Goal: Information Seeking & Learning: Learn about a topic

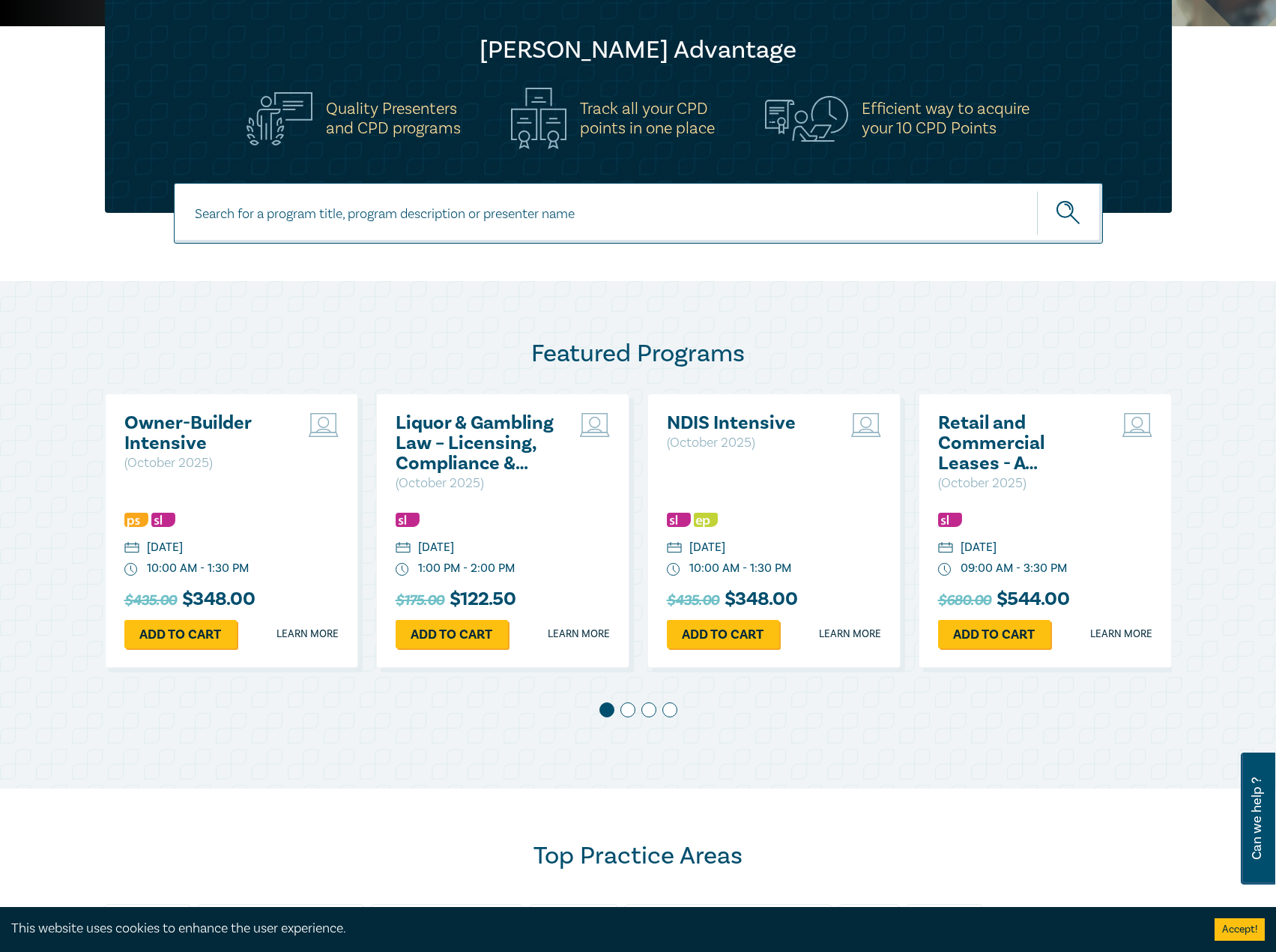
click at [152, 444] on h2 "Owner-Builder Intensive" at bounding box center [204, 433] width 161 height 41
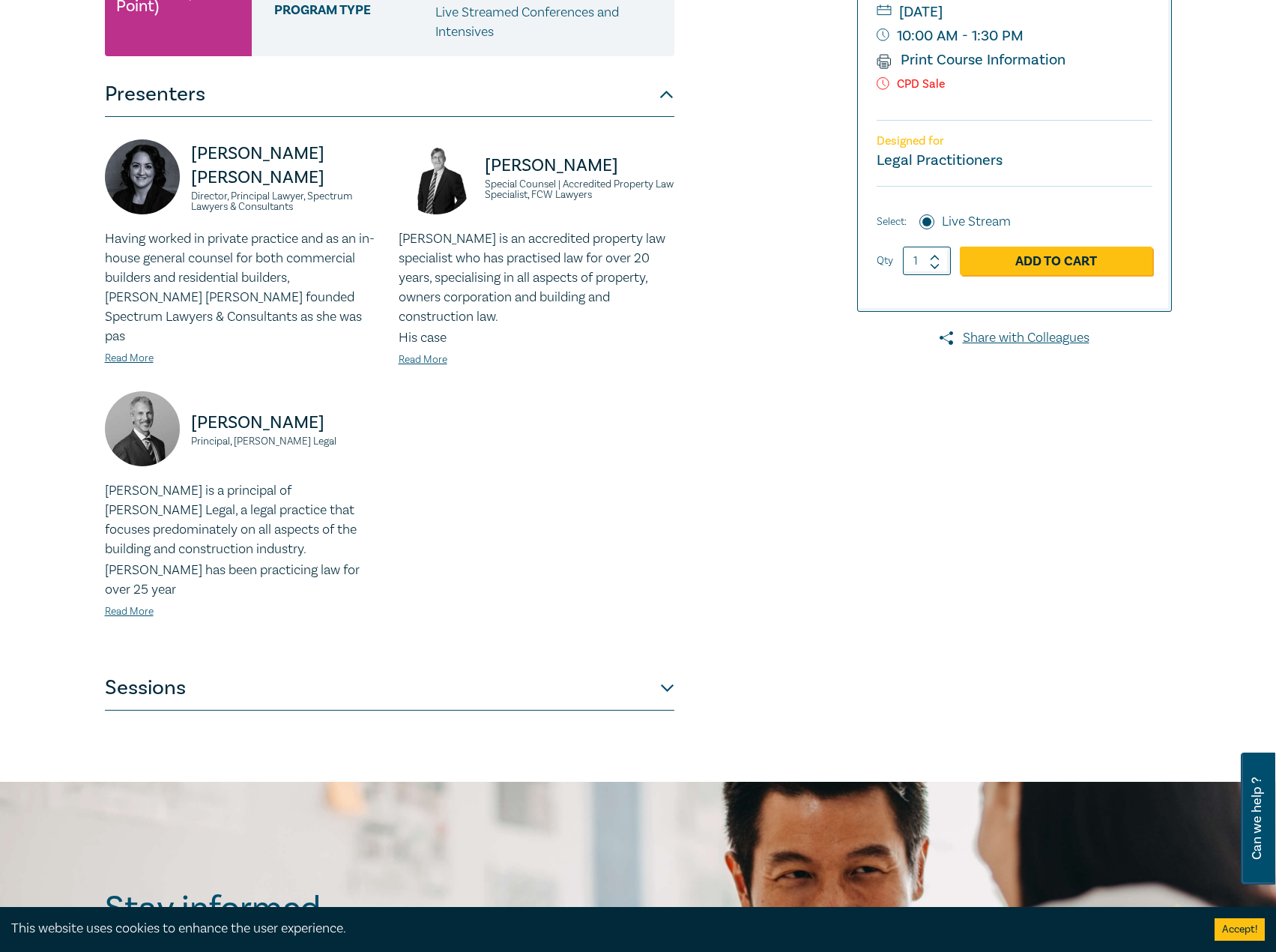
scroll to position [450, 0]
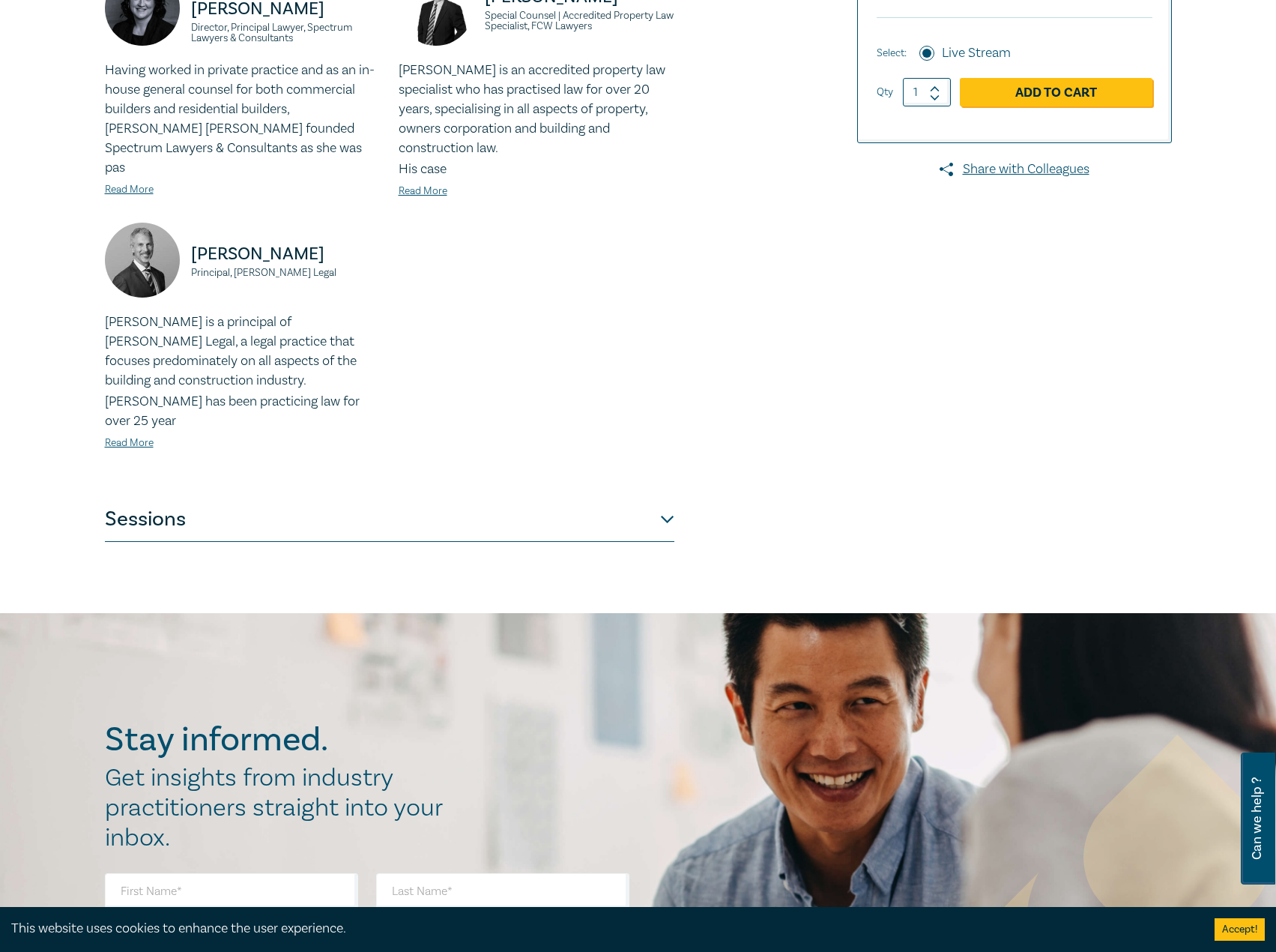
click at [593, 497] on button "Sessions" at bounding box center [390, 519] width 570 height 45
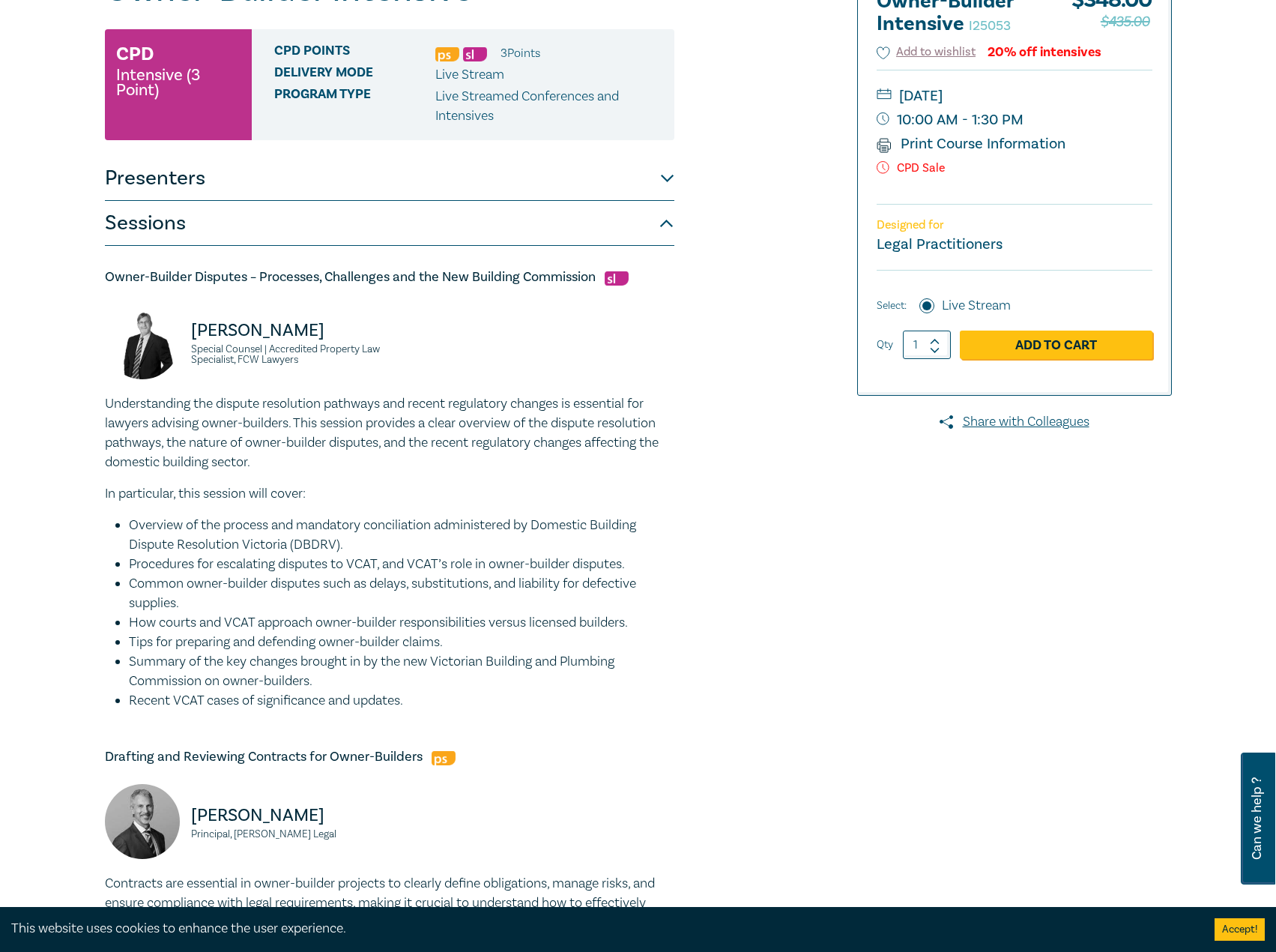
scroll to position [150, 0]
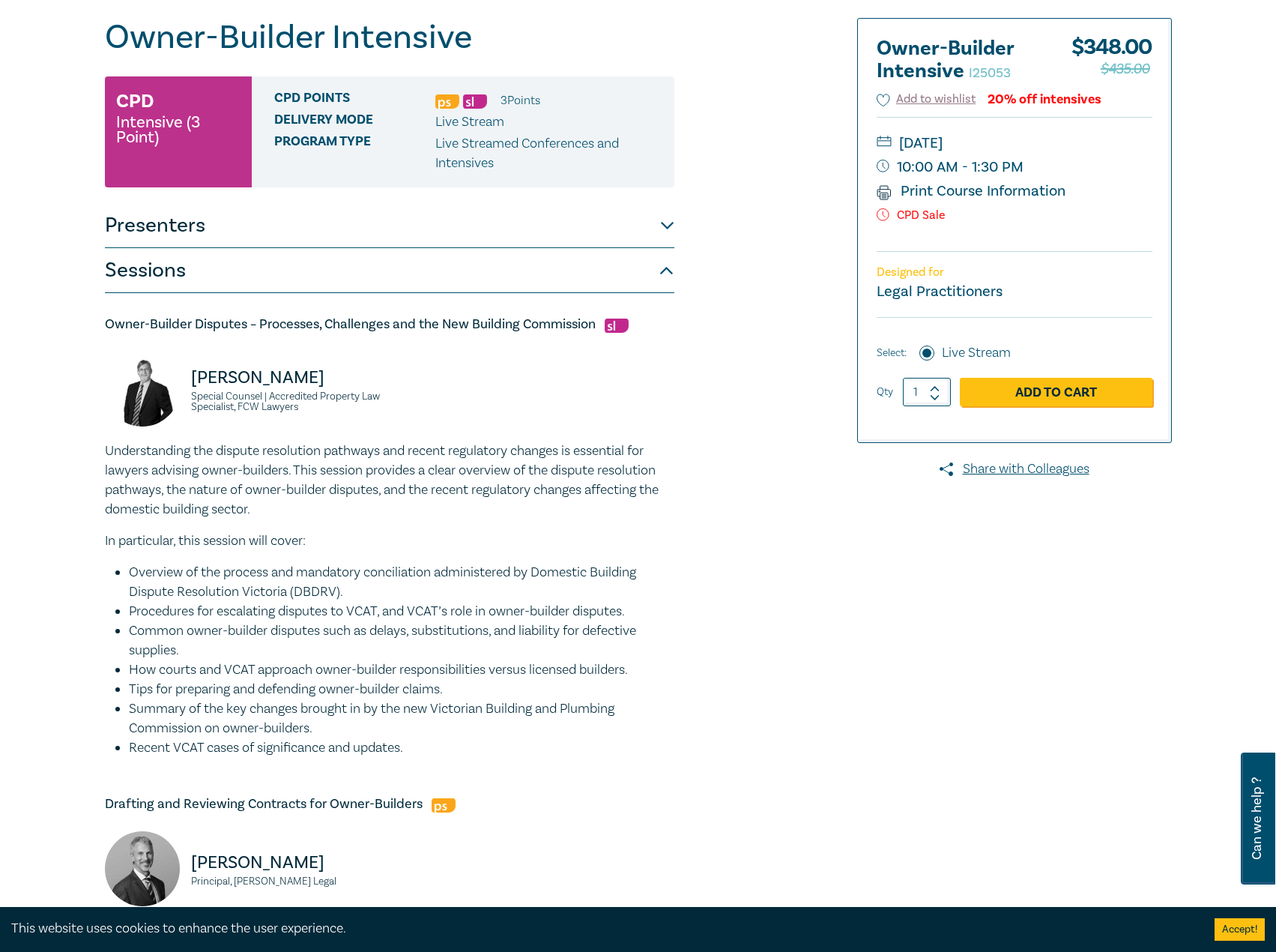
click at [413, 234] on button "Presenters" at bounding box center [390, 226] width 570 height 45
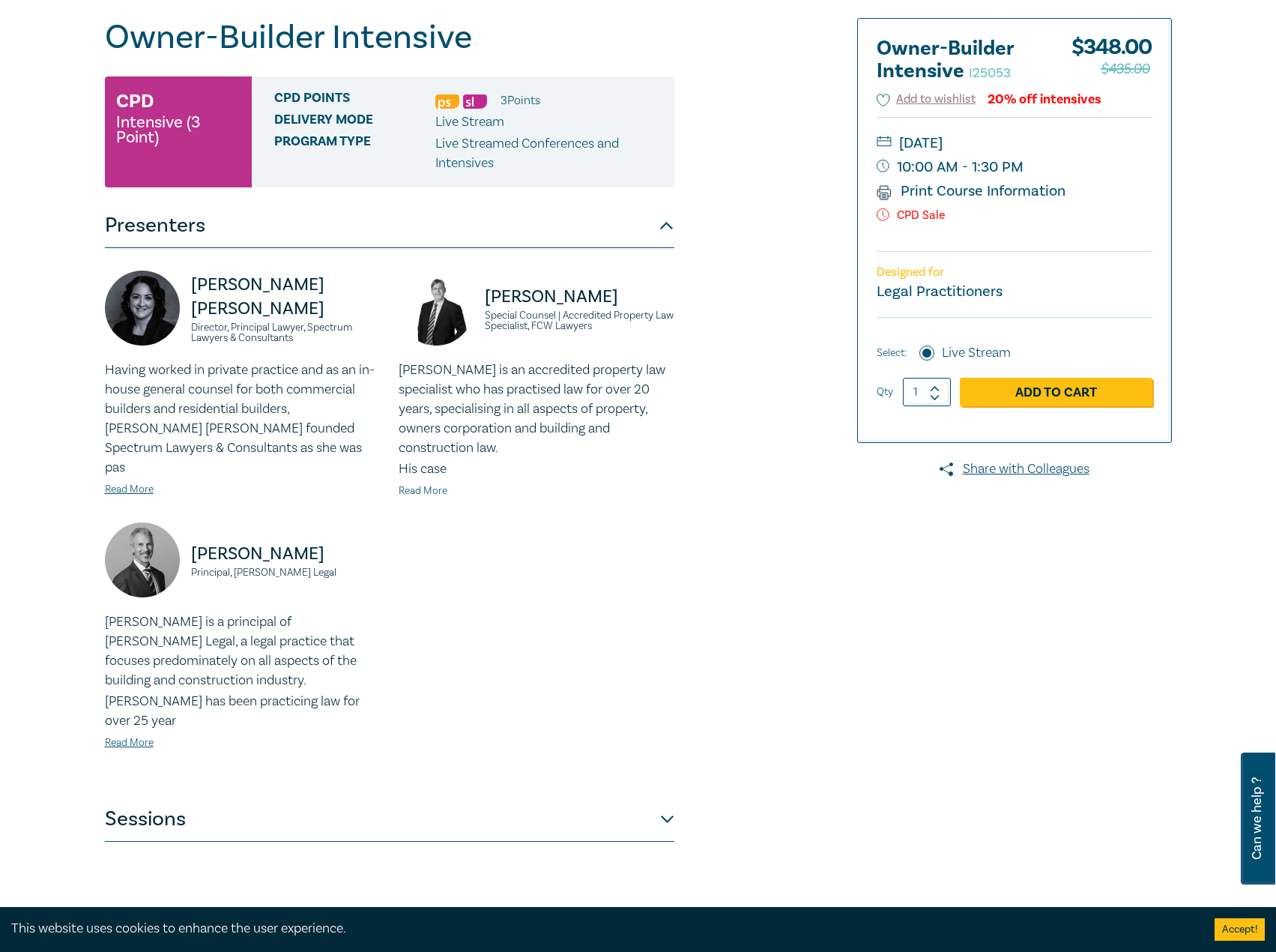
click at [403, 484] on link "Read More" at bounding box center [423, 490] width 49 height 14
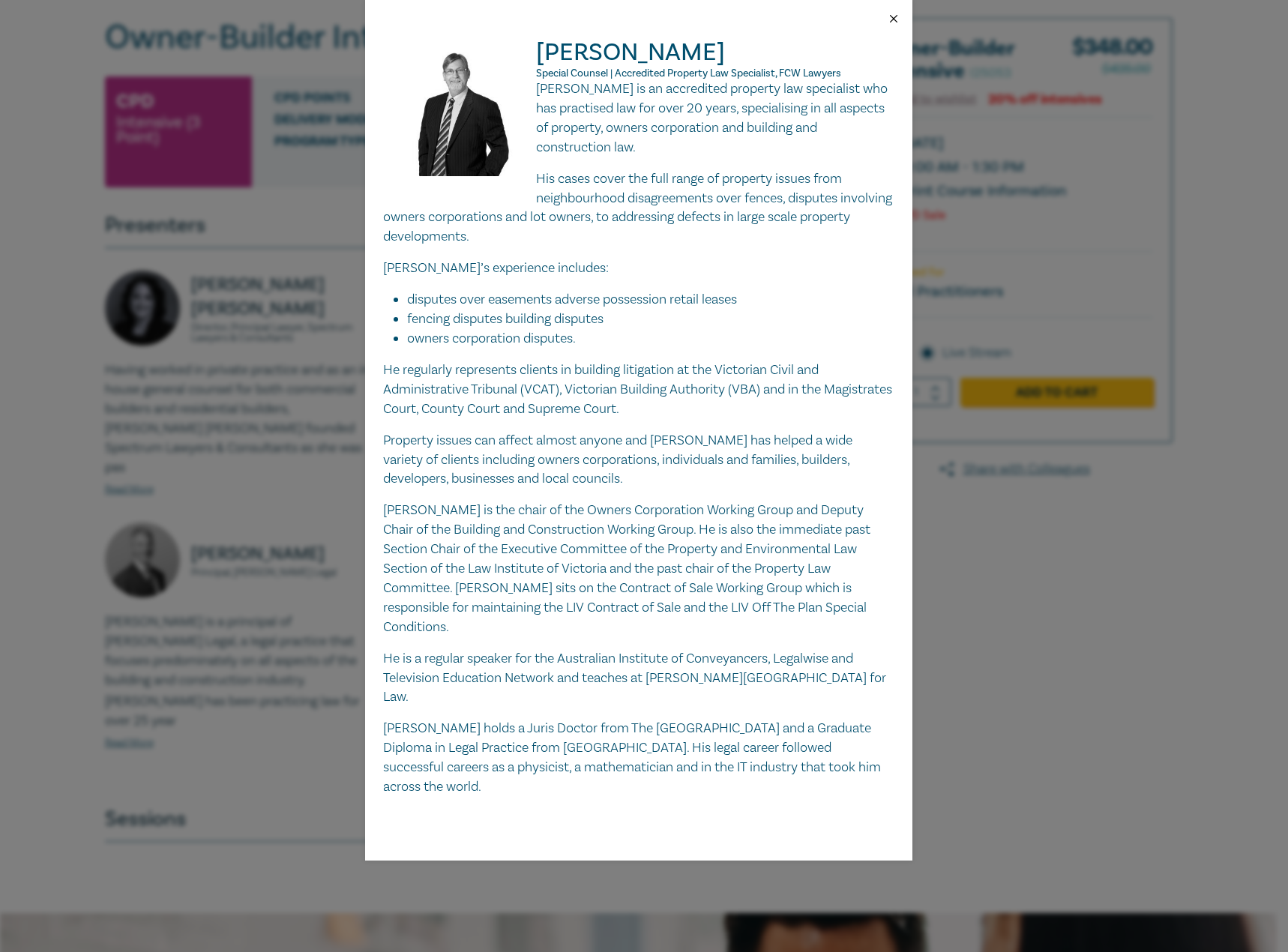
click at [894, 12] on button "Close" at bounding box center [893, 19] width 14 height 14
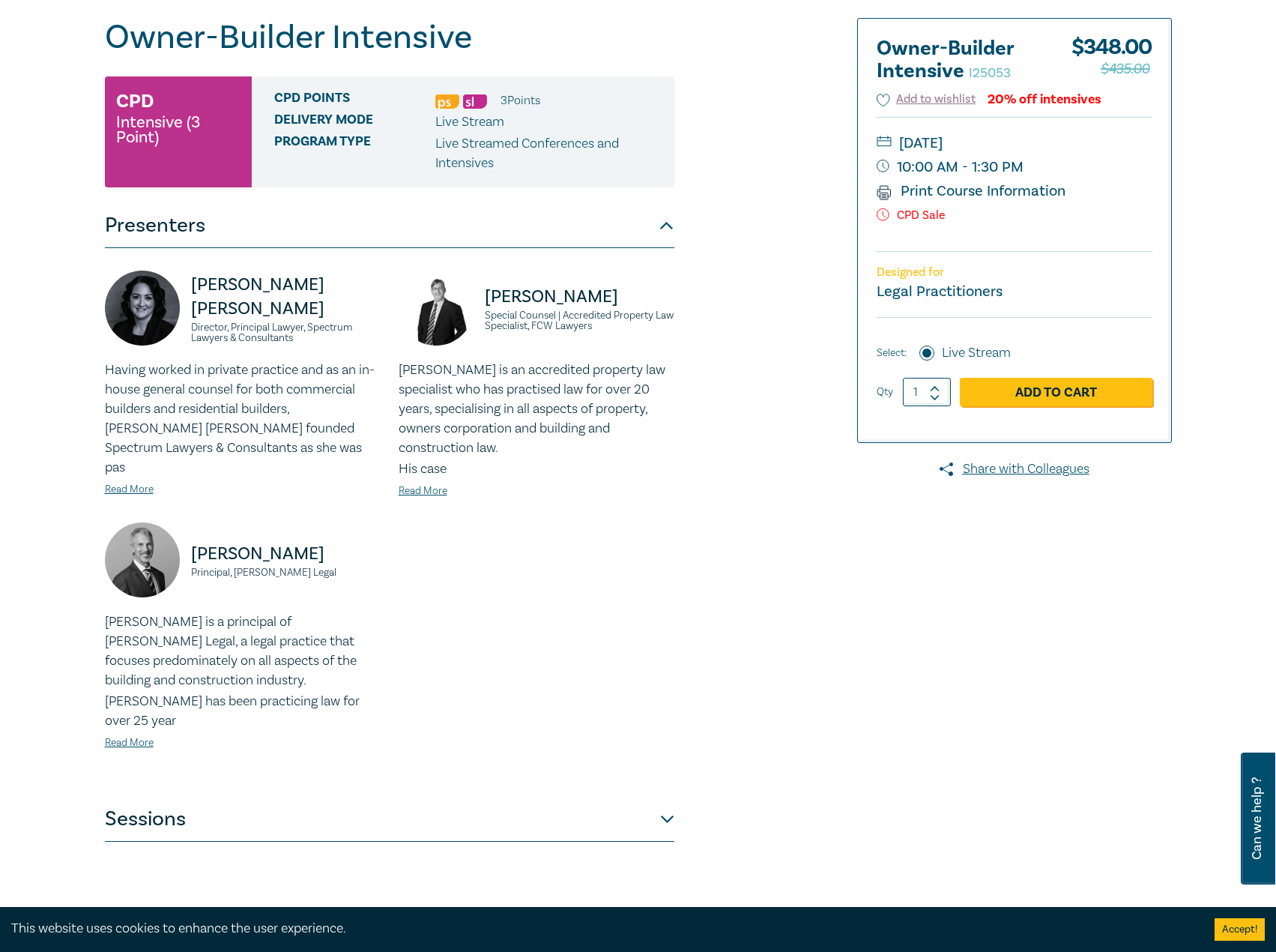
click at [543, 797] on button "Sessions" at bounding box center [390, 819] width 570 height 45
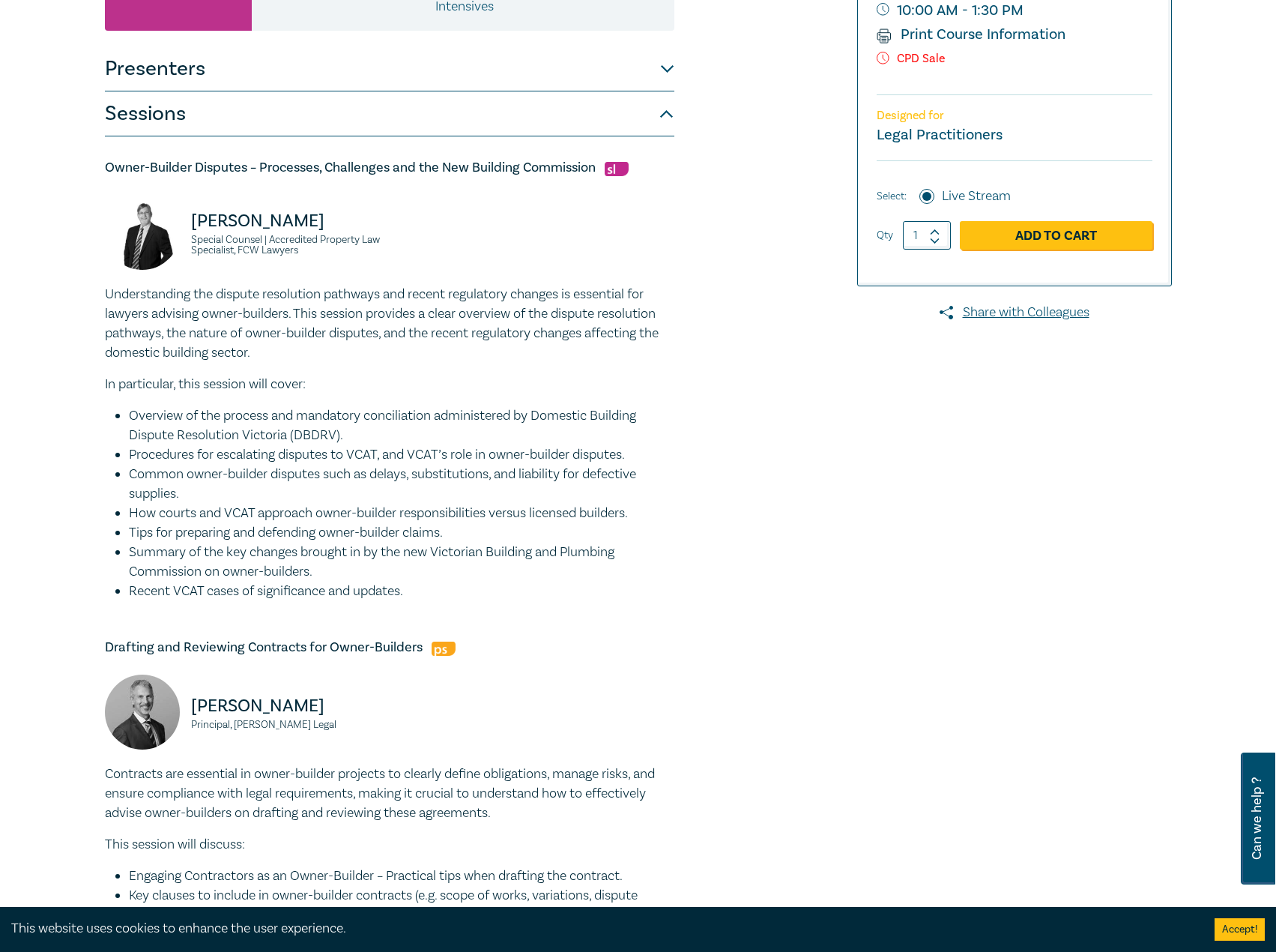
scroll to position [300, 0]
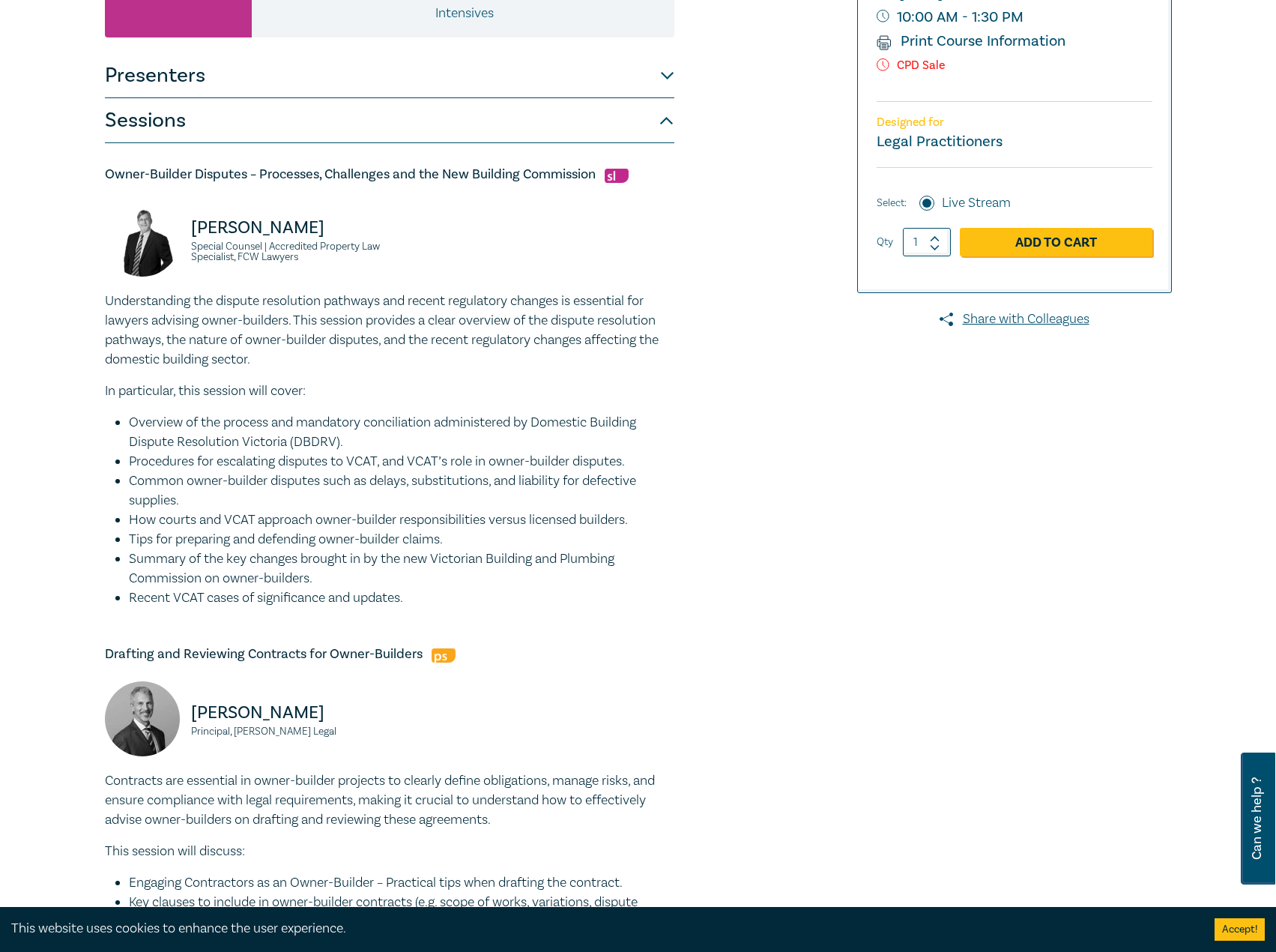
click at [642, 45] on div "Owner-Builder Intensive I25053 CPD Intensive (3 Point) CPD Points 3 Point s Del…" at bounding box center [390, 699] width 570 height 1663
click at [615, 61] on button "Presenters" at bounding box center [390, 76] width 570 height 45
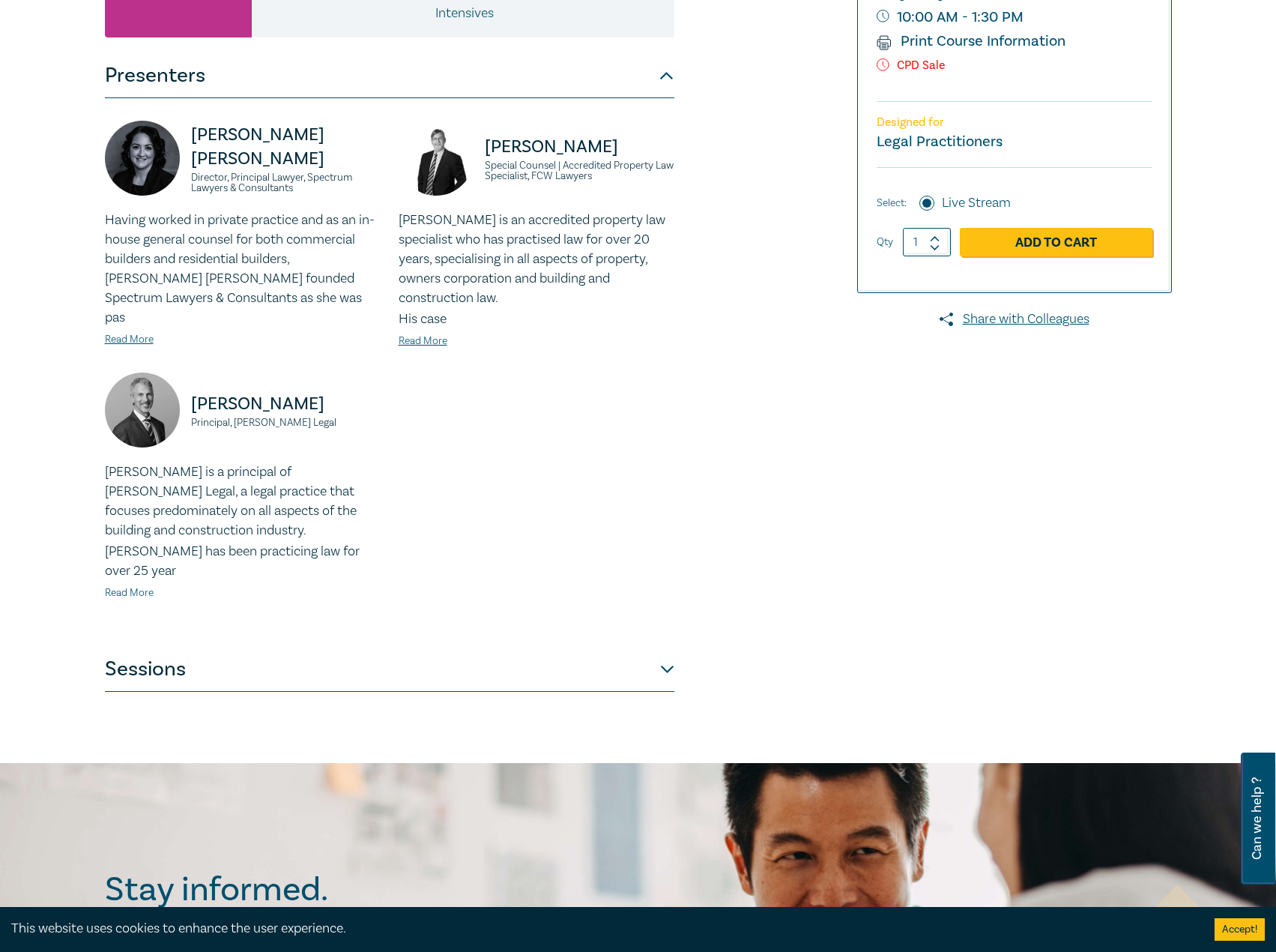
click at [132, 586] on link "Read More" at bounding box center [129, 592] width 49 height 14
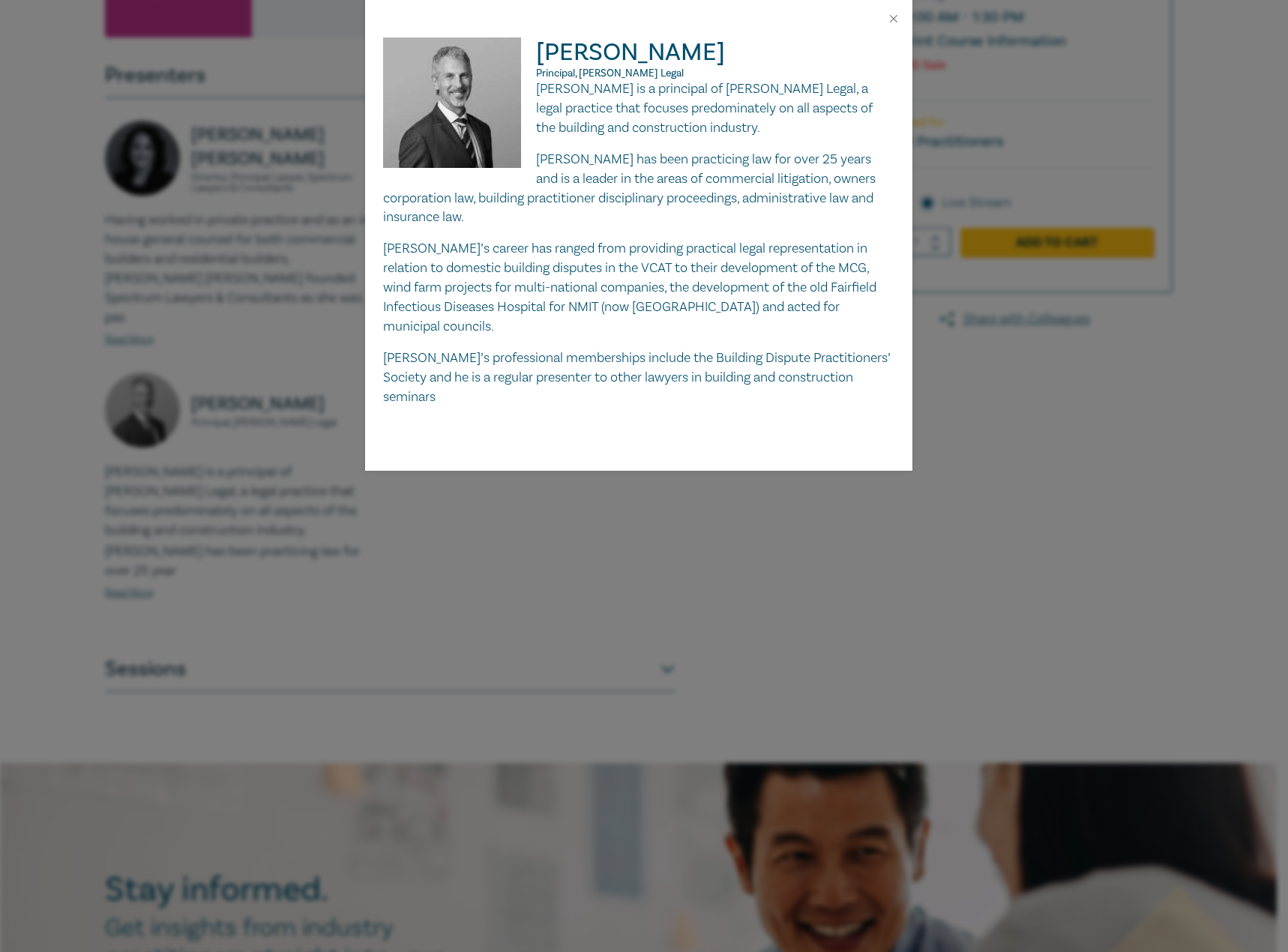
click at [978, 514] on div "[PERSON_NAME] Principal, [PERSON_NAME] Legal [PERSON_NAME] is a principal of [P…" at bounding box center [644, 476] width 1288 height 952
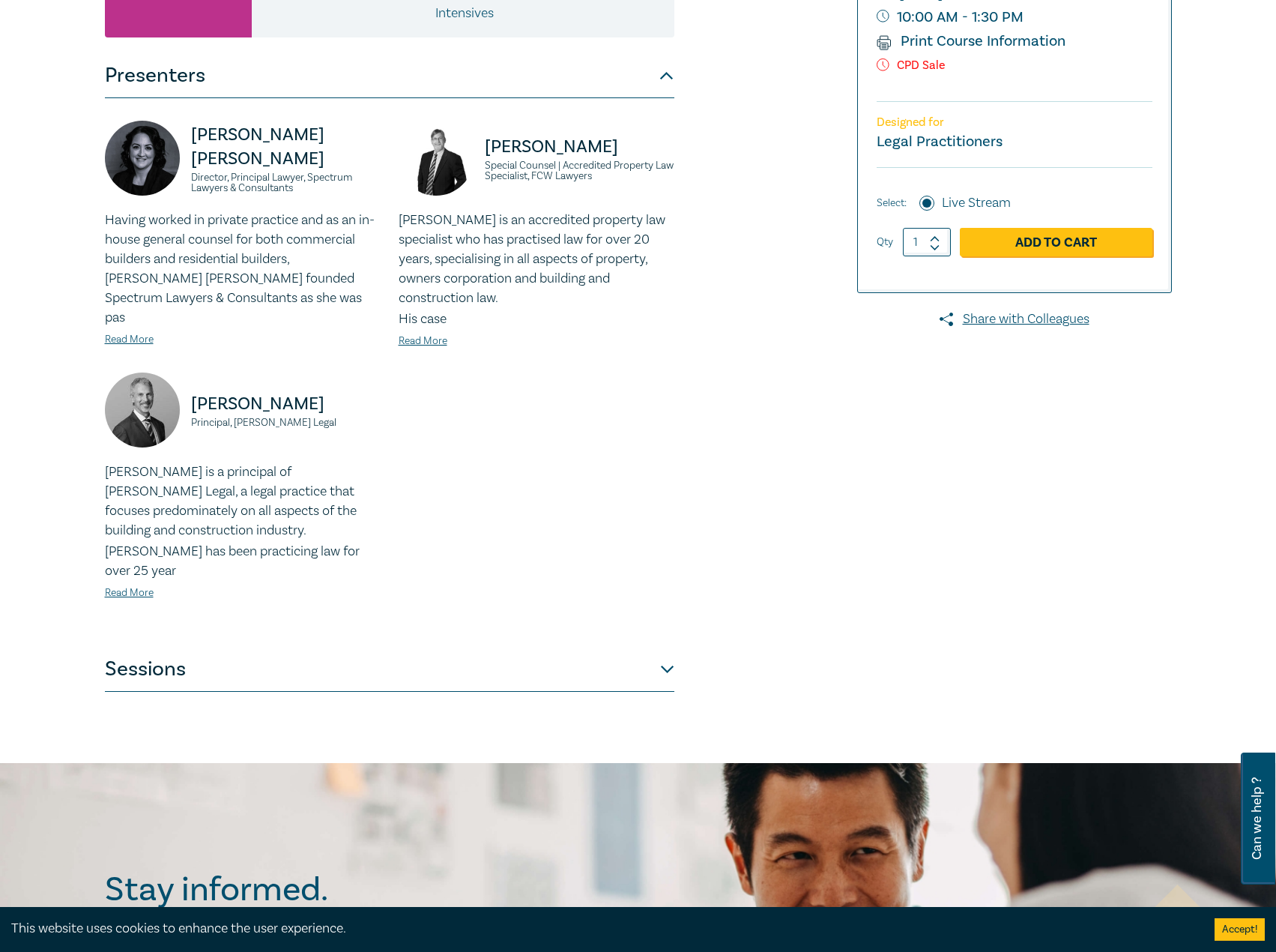
click at [549, 647] on button "Sessions" at bounding box center [390, 669] width 570 height 45
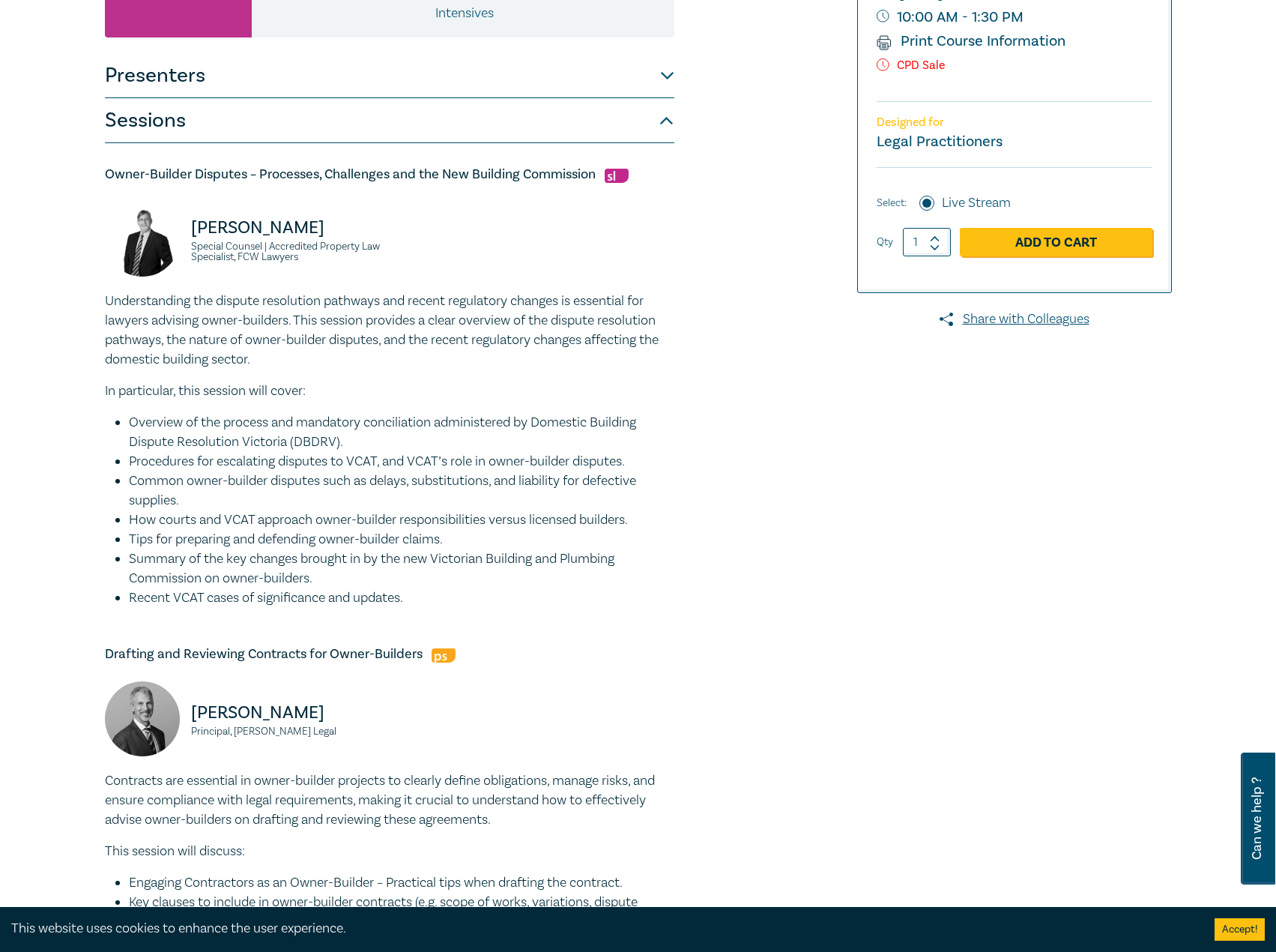
drag, startPoint x: 524, startPoint y: 528, endPoint x: 384, endPoint y: 386, distance: 199.4
click at [384, 386] on p "In particular, this session will cover:" at bounding box center [390, 390] width 570 height 19
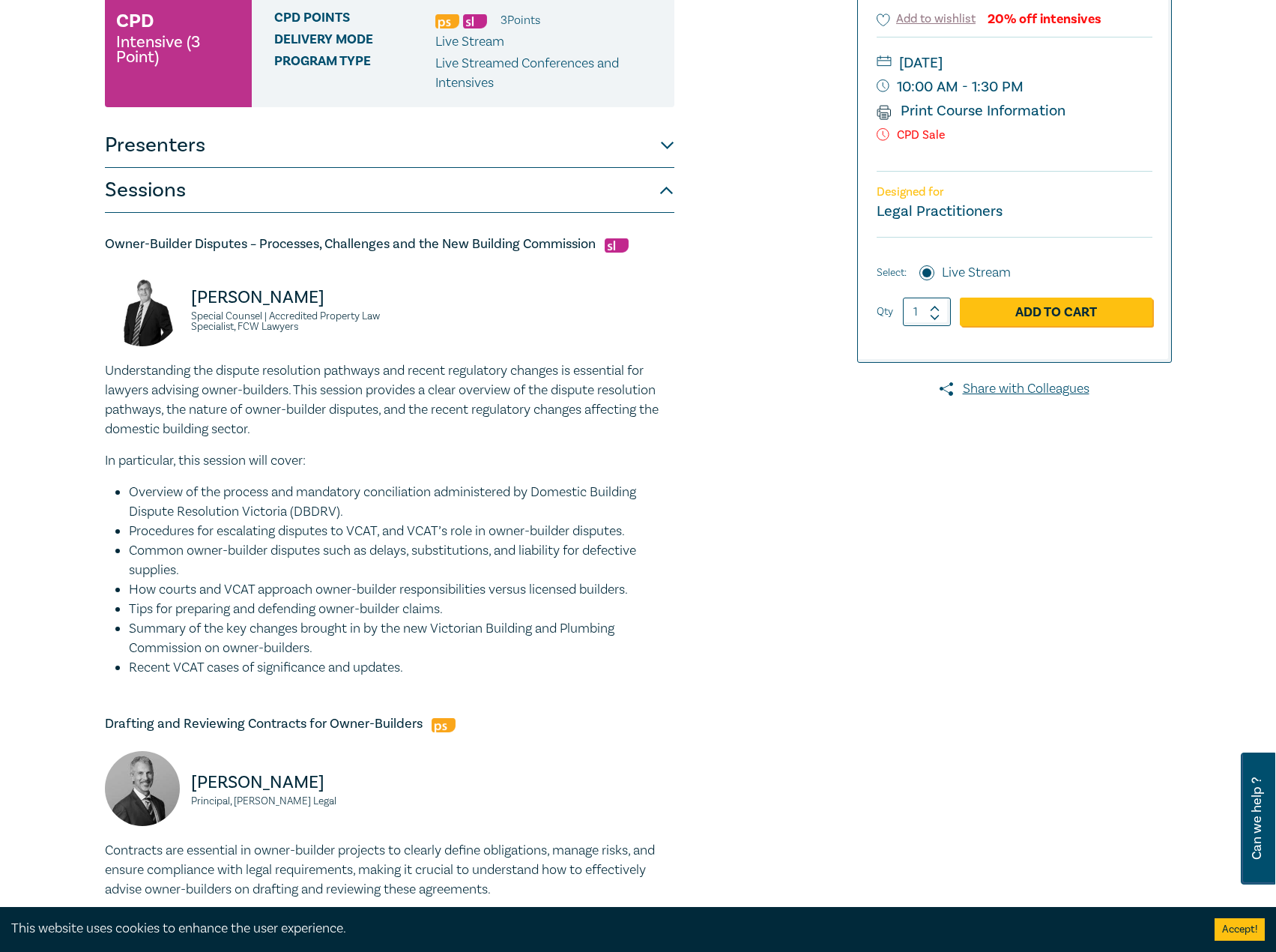
scroll to position [0, 0]
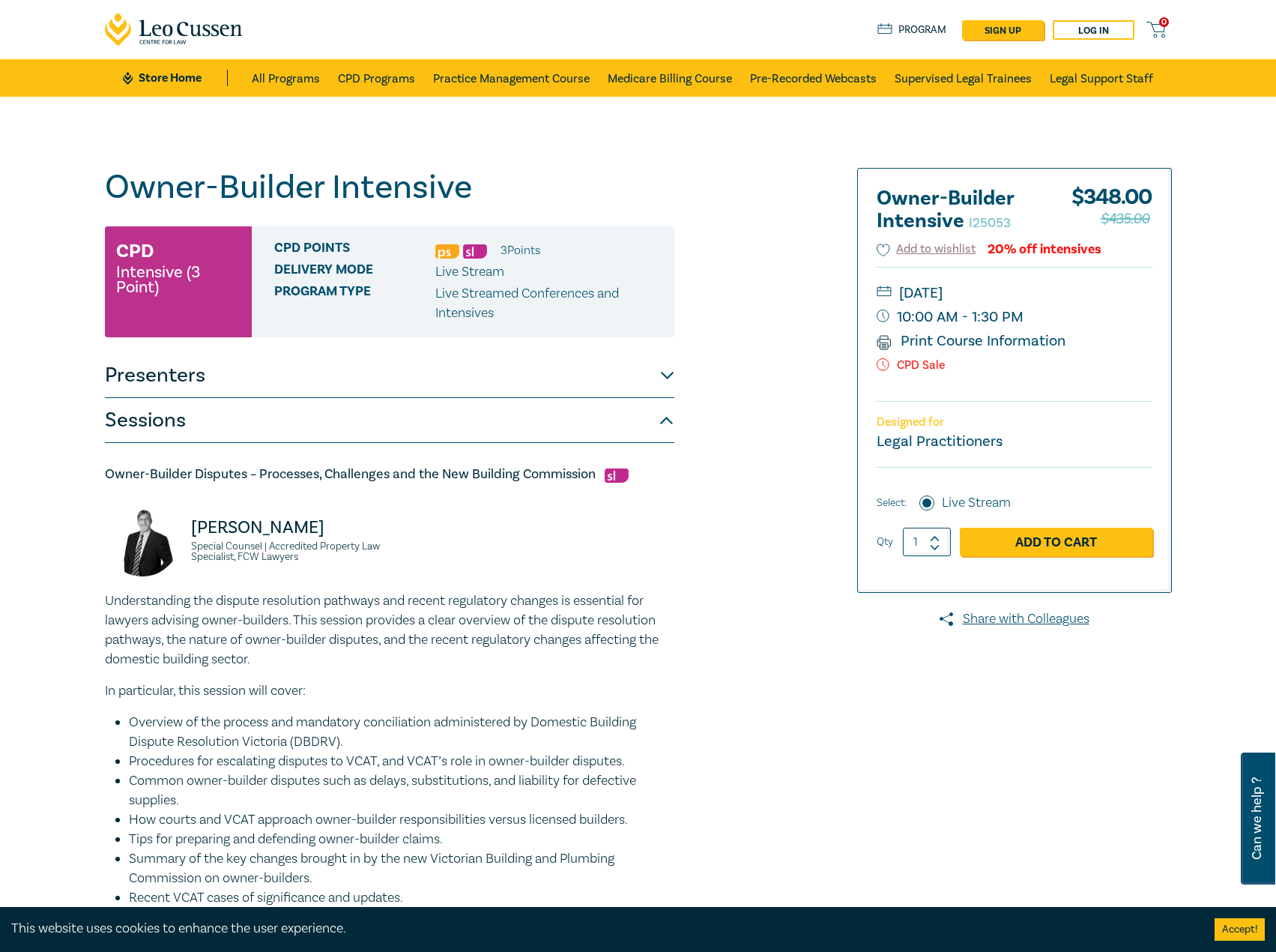
click at [384, 381] on button "Presenters" at bounding box center [390, 376] width 570 height 45
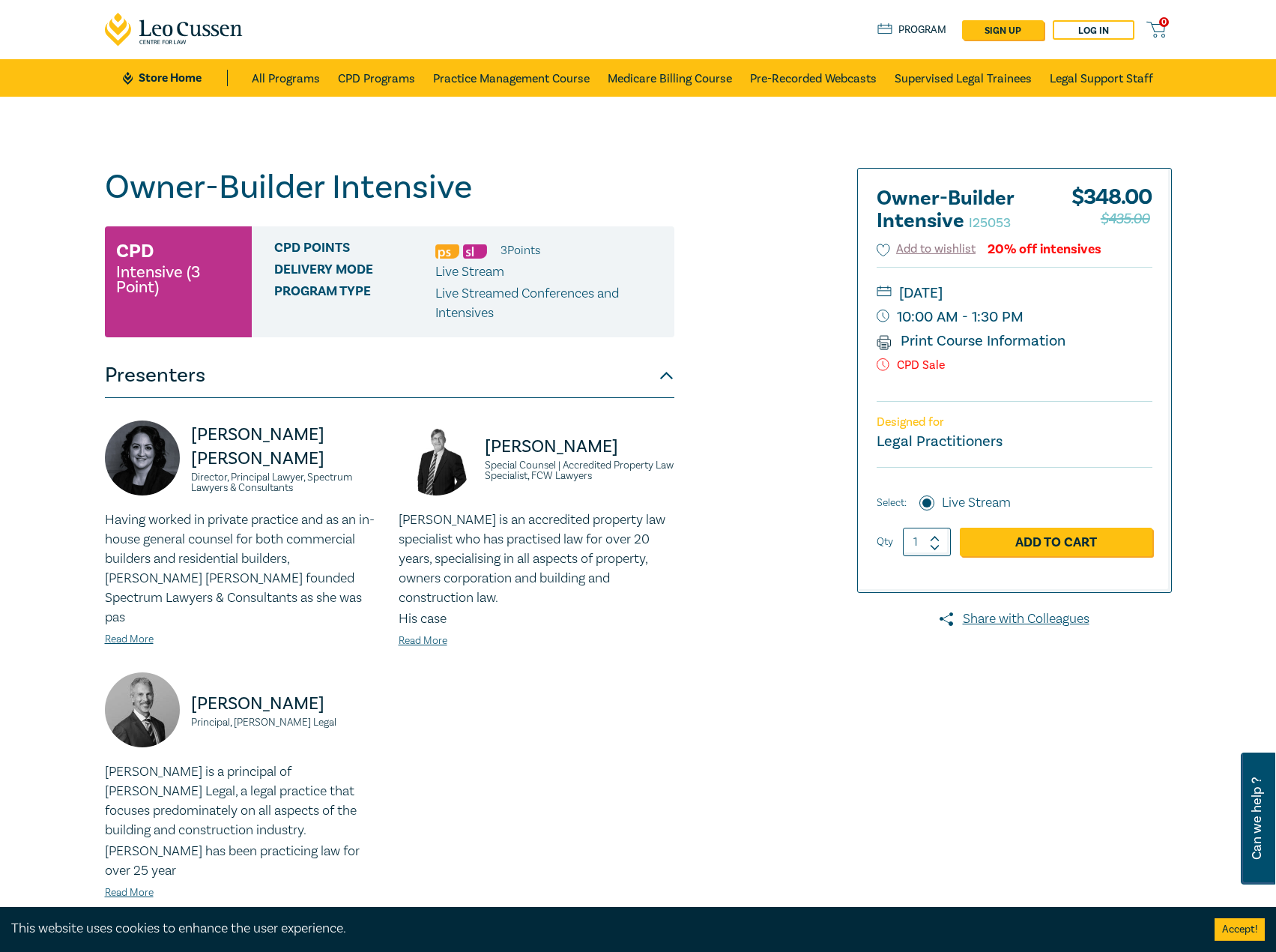
click at [130, 610] on div "Having worked in private practice and as an in-house general counsel for both c…" at bounding box center [242, 579] width 276 height 138
click at [118, 633] on link "Read More" at bounding box center [129, 639] width 49 height 14
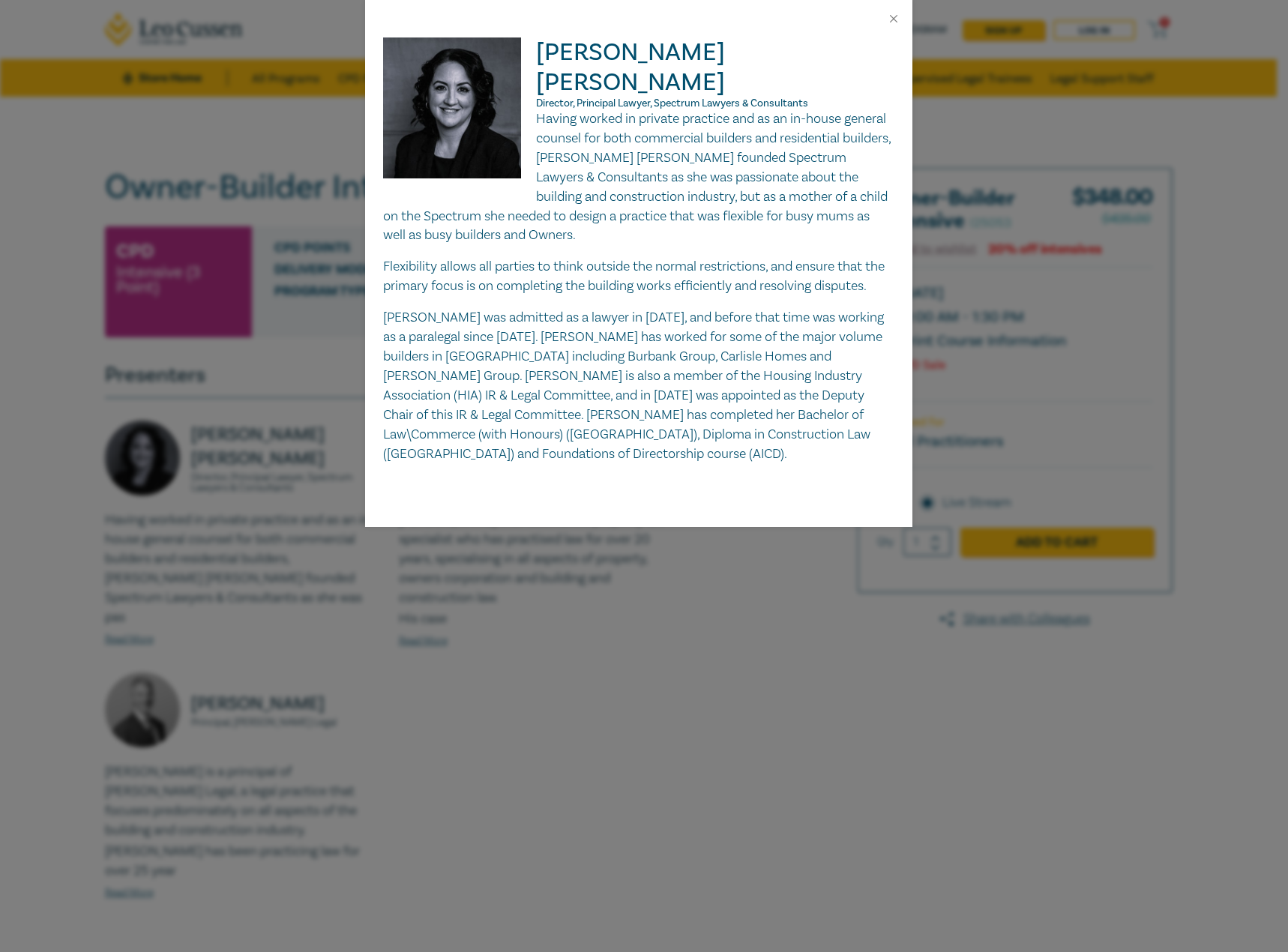
drag, startPoint x: 724, startPoint y: 670, endPoint x: 629, endPoint y: 328, distance: 354.9
click at [629, 328] on p "[PERSON_NAME] was admitted as a lawyer in [DATE], and before that time was work…" at bounding box center [638, 386] width 511 height 155
drag, startPoint x: 629, startPoint y: 328, endPoint x: 588, endPoint y: 309, distance: 45.2
click at [588, 309] on p "[PERSON_NAME] was admitted as a lawyer in [DATE], and before that time was work…" at bounding box center [638, 386] width 511 height 155
drag, startPoint x: 588, startPoint y: 309, endPoint x: 519, endPoint y: 314, distance: 69.2
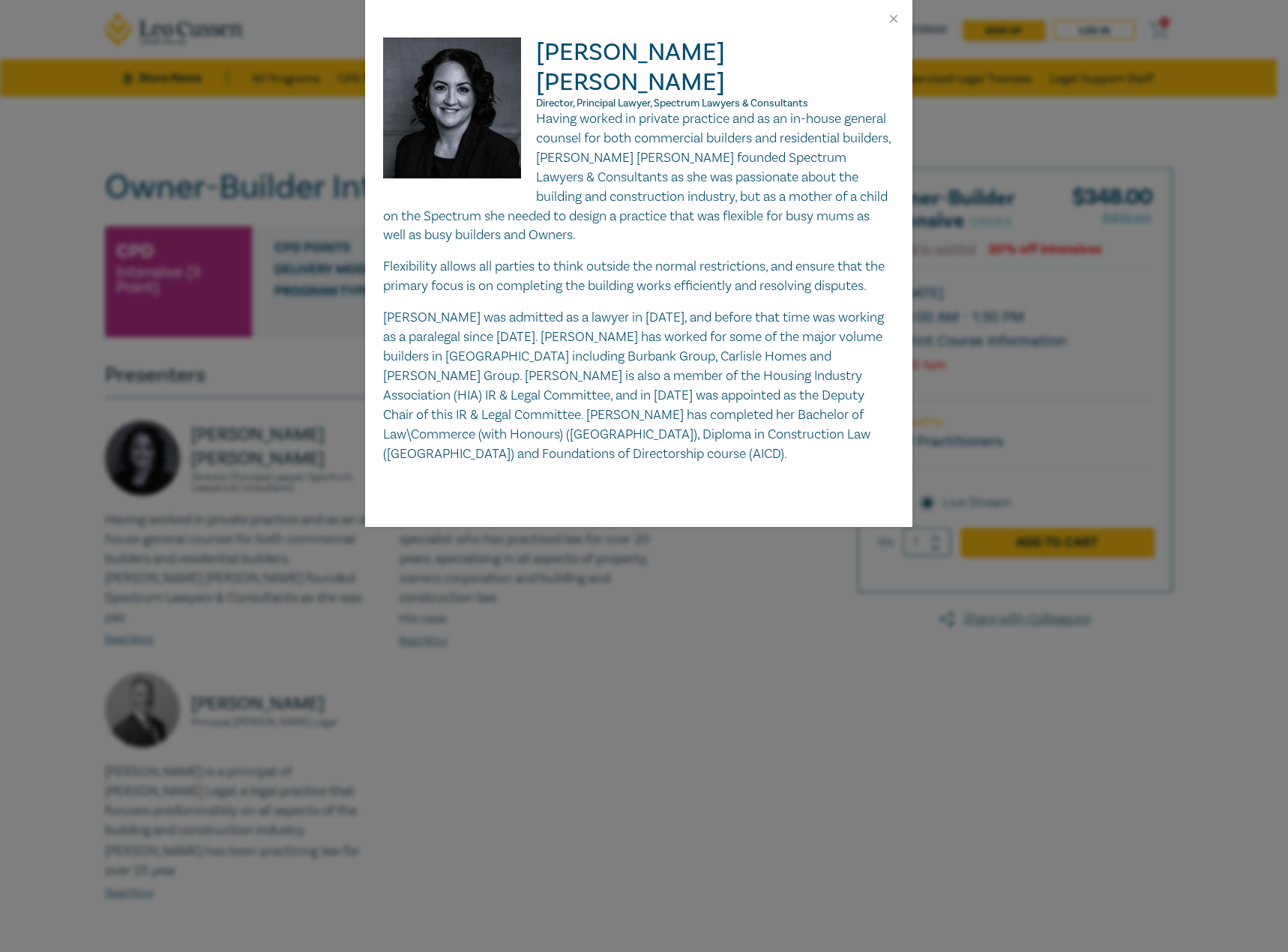
click at [519, 314] on p "[PERSON_NAME] was admitted as a lawyer in [DATE], and before that time was work…" at bounding box center [638, 386] width 511 height 155
drag, startPoint x: 519, startPoint y: 314, endPoint x: 507, endPoint y: 304, distance: 15.6
click at [507, 308] on p "[PERSON_NAME] was admitted as a lawyer in [DATE], and before that time was work…" at bounding box center [638, 386] width 511 height 155
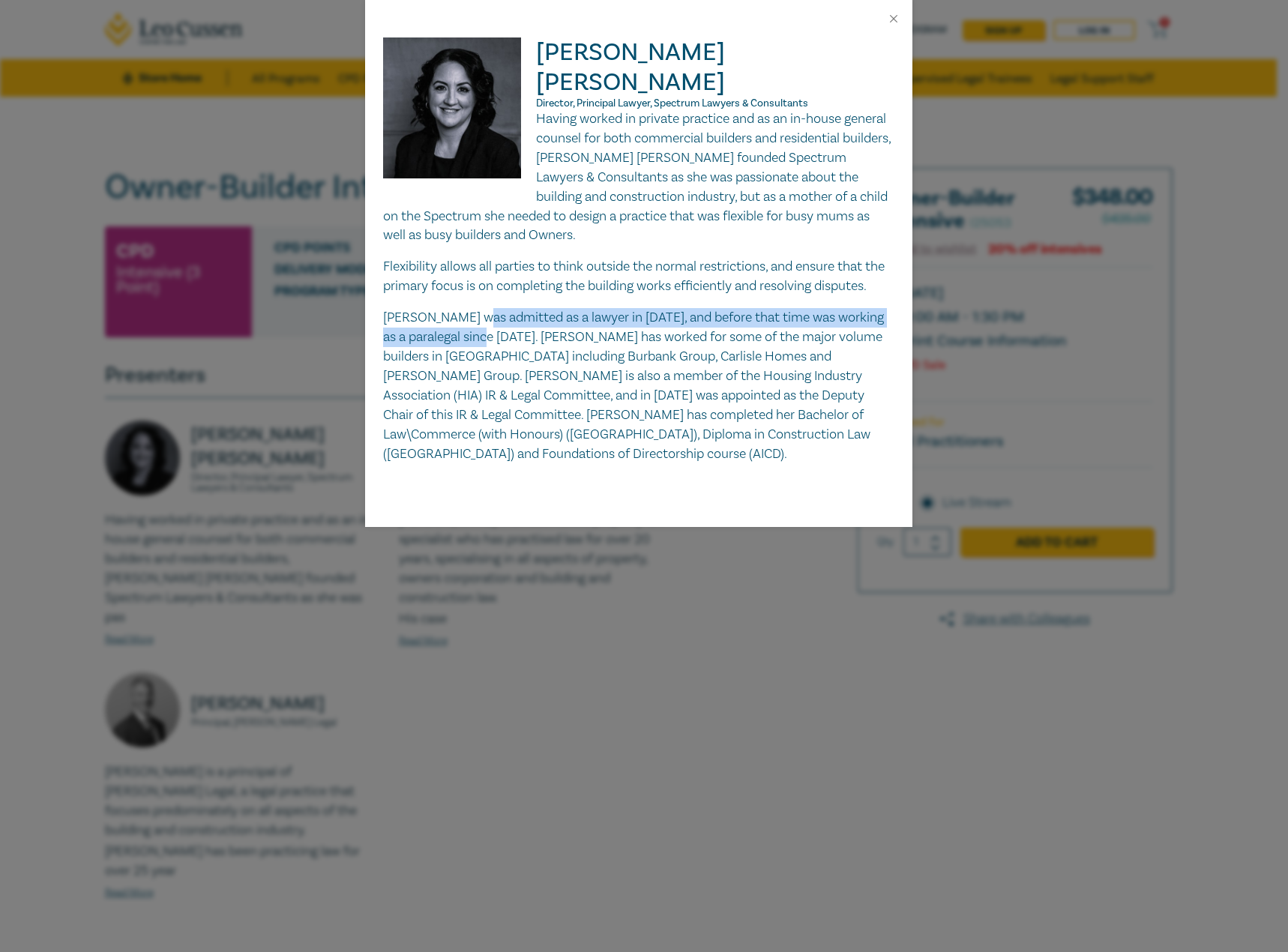
drag, startPoint x: 507, startPoint y: 304, endPoint x: 486, endPoint y: 298, distance: 21.8
click at [486, 308] on p "[PERSON_NAME] was admitted as a lawyer in [DATE], and before that time was work…" at bounding box center [638, 386] width 511 height 155
click at [517, 269] on div "Having worked in private practice and as an in-house general counsel for both c…" at bounding box center [638, 286] width 511 height 353
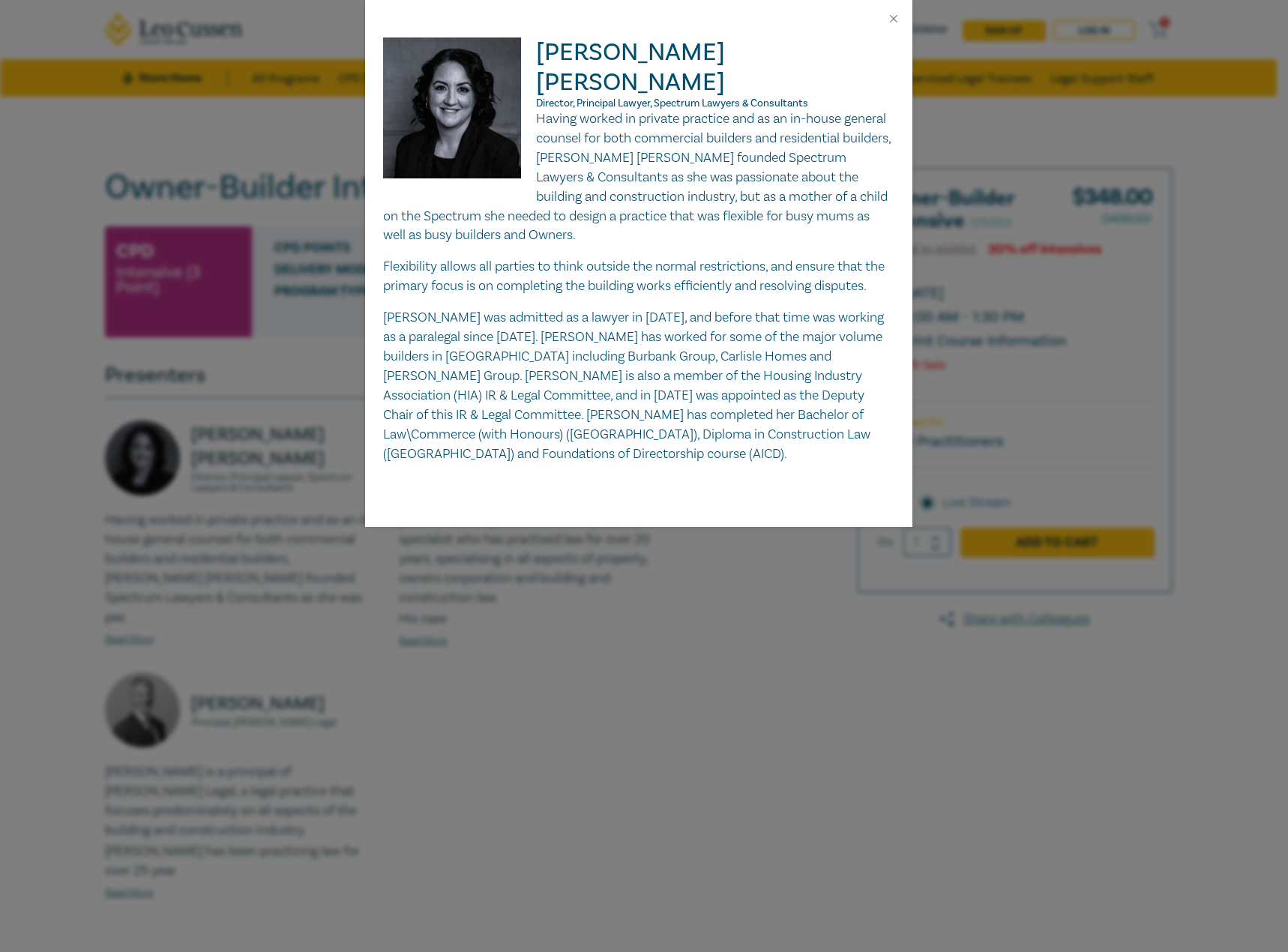
click at [464, 308] on p "[PERSON_NAME] was admitted as a lawyer in [DATE], and before that time was work…" at bounding box center [638, 386] width 511 height 155
click at [492, 267] on div "Having worked in private practice and as an in-house general counsel for both c…" at bounding box center [638, 286] width 511 height 353
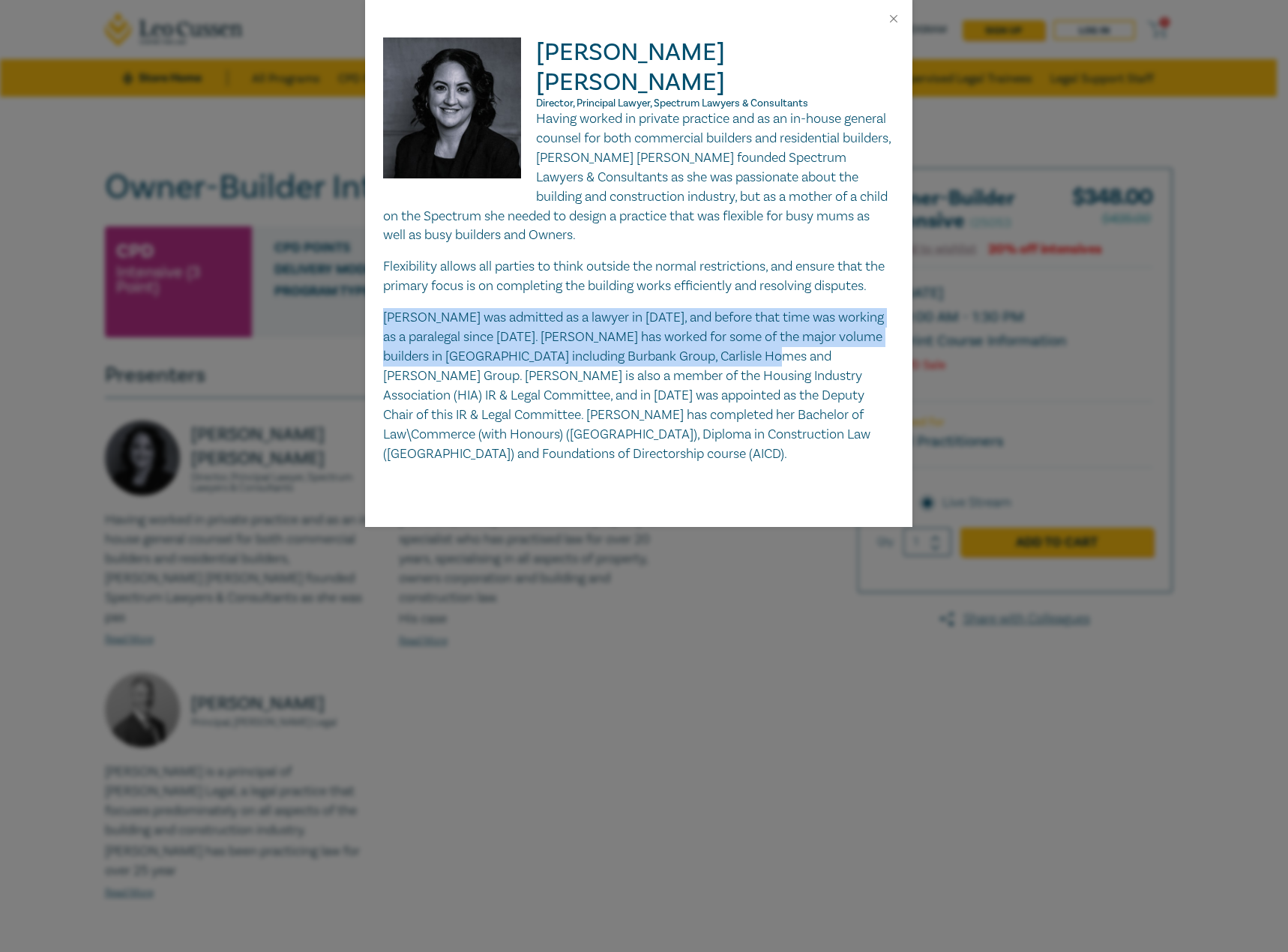
drag, startPoint x: 387, startPoint y: 288, endPoint x: 798, endPoint y: 336, distance: 413.8
click at [798, 336] on p "[PERSON_NAME] was admitted as a lawyer in [DATE], and before that time was work…" at bounding box center [638, 386] width 511 height 155
copy p "[PERSON_NAME] was admitted as a lawyer in [DATE], and before that time was work…"
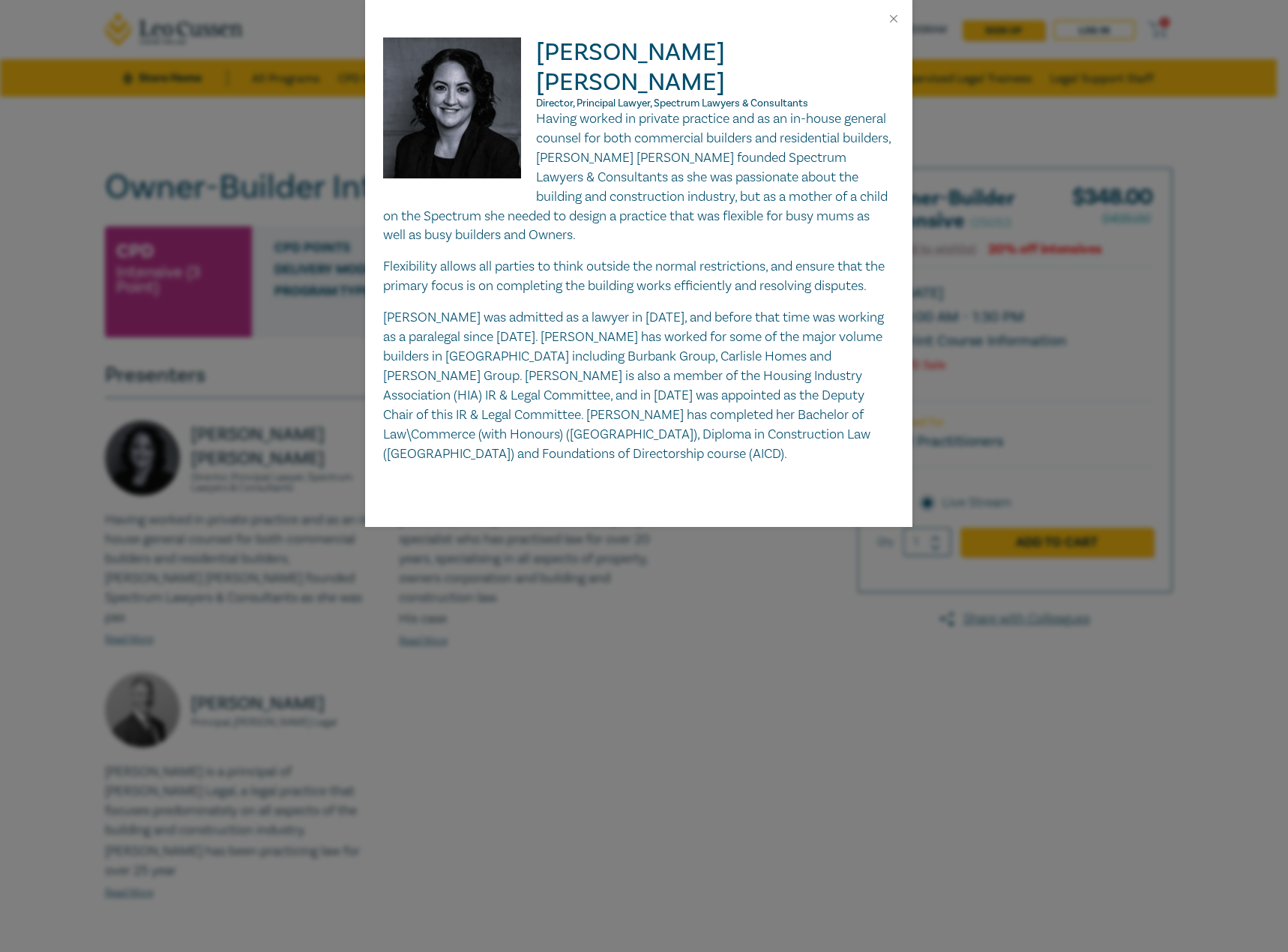
click at [764, 353] on p "[PERSON_NAME] was admitted as a lawyer in [DATE], and before that time was work…" at bounding box center [638, 386] width 511 height 155
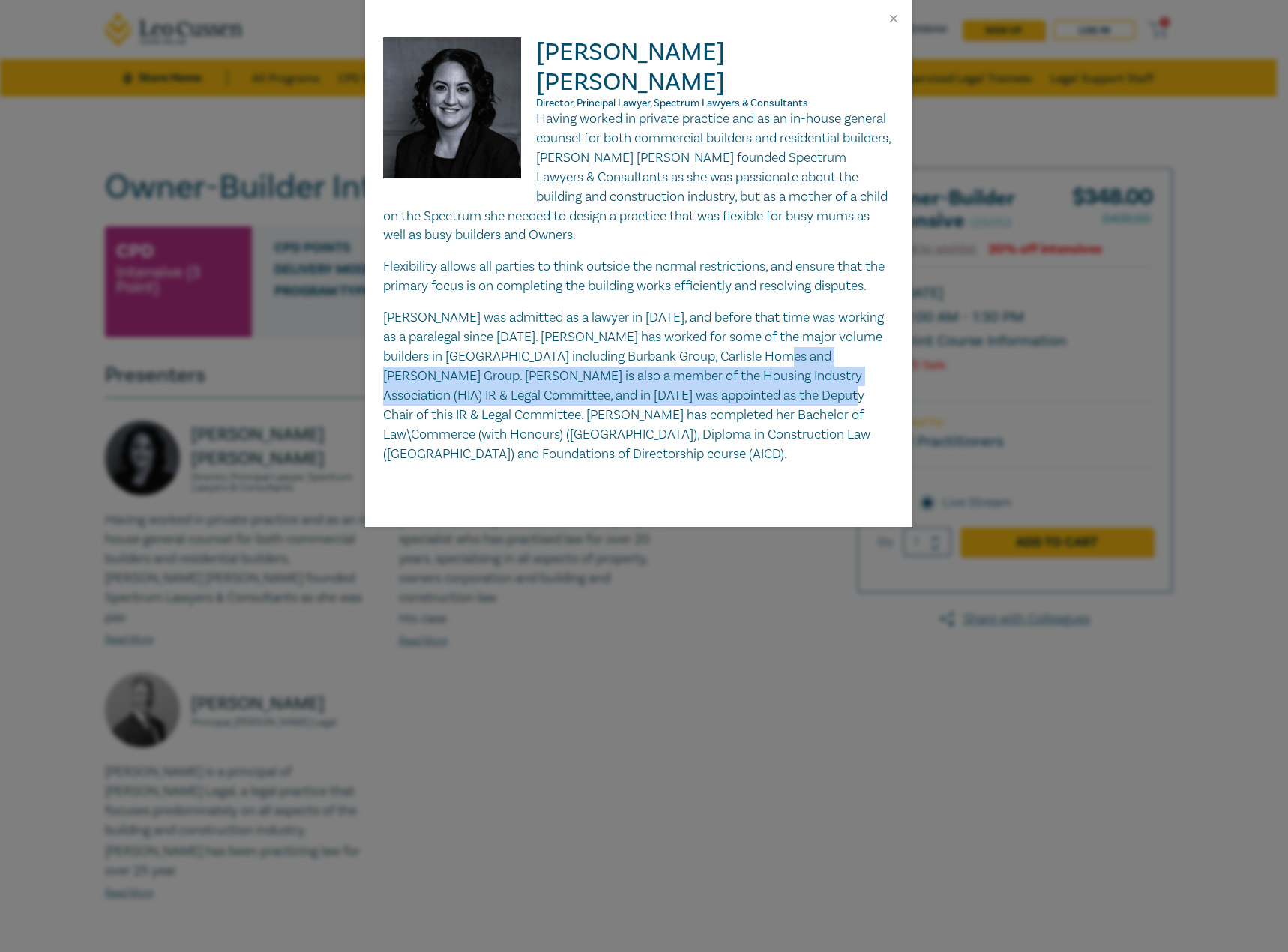
drag, startPoint x: 764, startPoint y: 363, endPoint x: 803, endPoint y: 326, distance: 53.8
click at [803, 326] on p "[PERSON_NAME] was admitted as a lawyer in [DATE], and before that time was work…" at bounding box center [638, 386] width 511 height 155
copy p "[PERSON_NAME] is also a member of the Housing Industry Association (HIA) IR & L…"
click at [892, 21] on button "Close" at bounding box center [893, 19] width 14 height 14
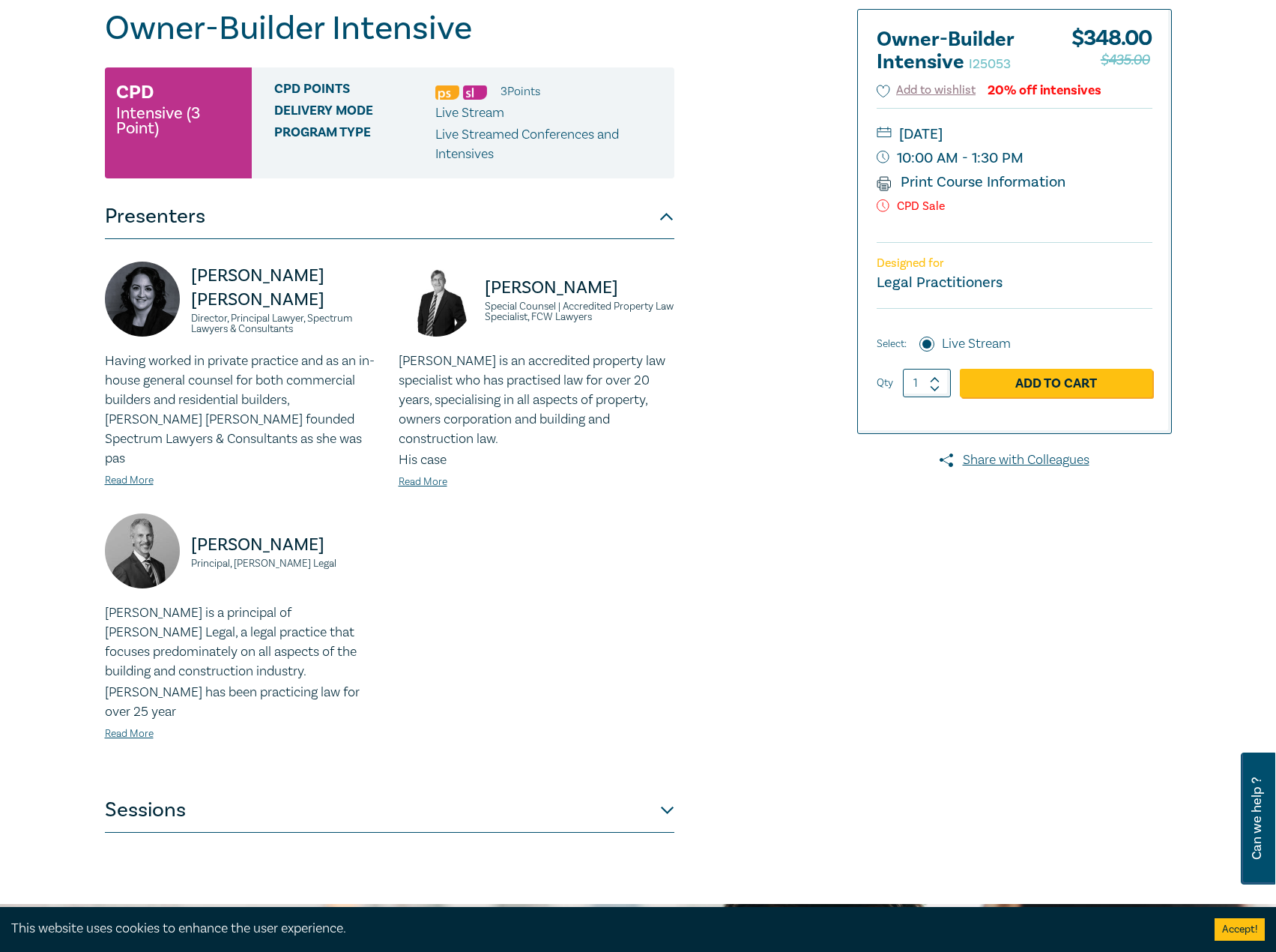
scroll to position [600, 0]
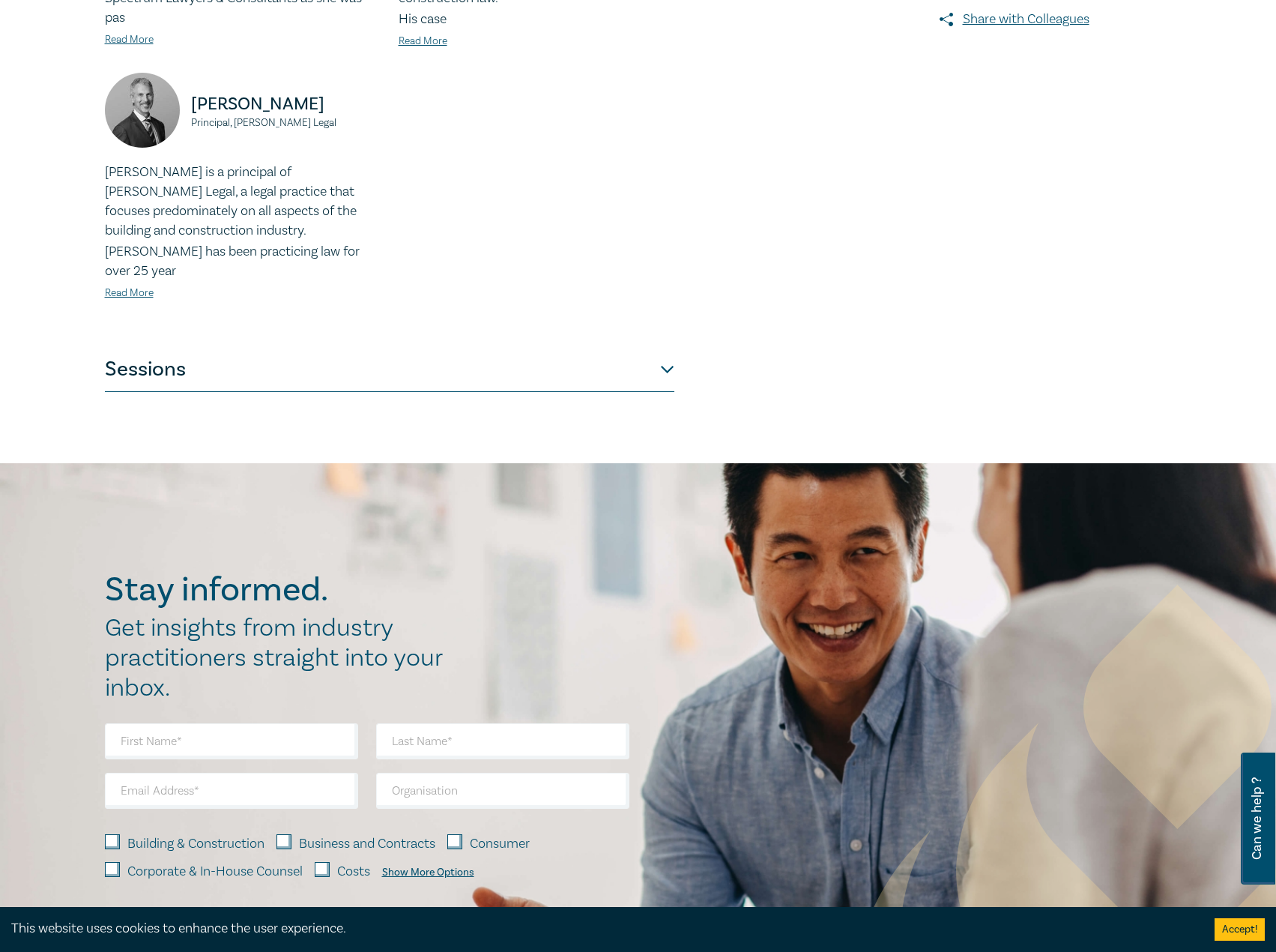
click at [620, 347] on button "Sessions" at bounding box center [390, 369] width 570 height 45
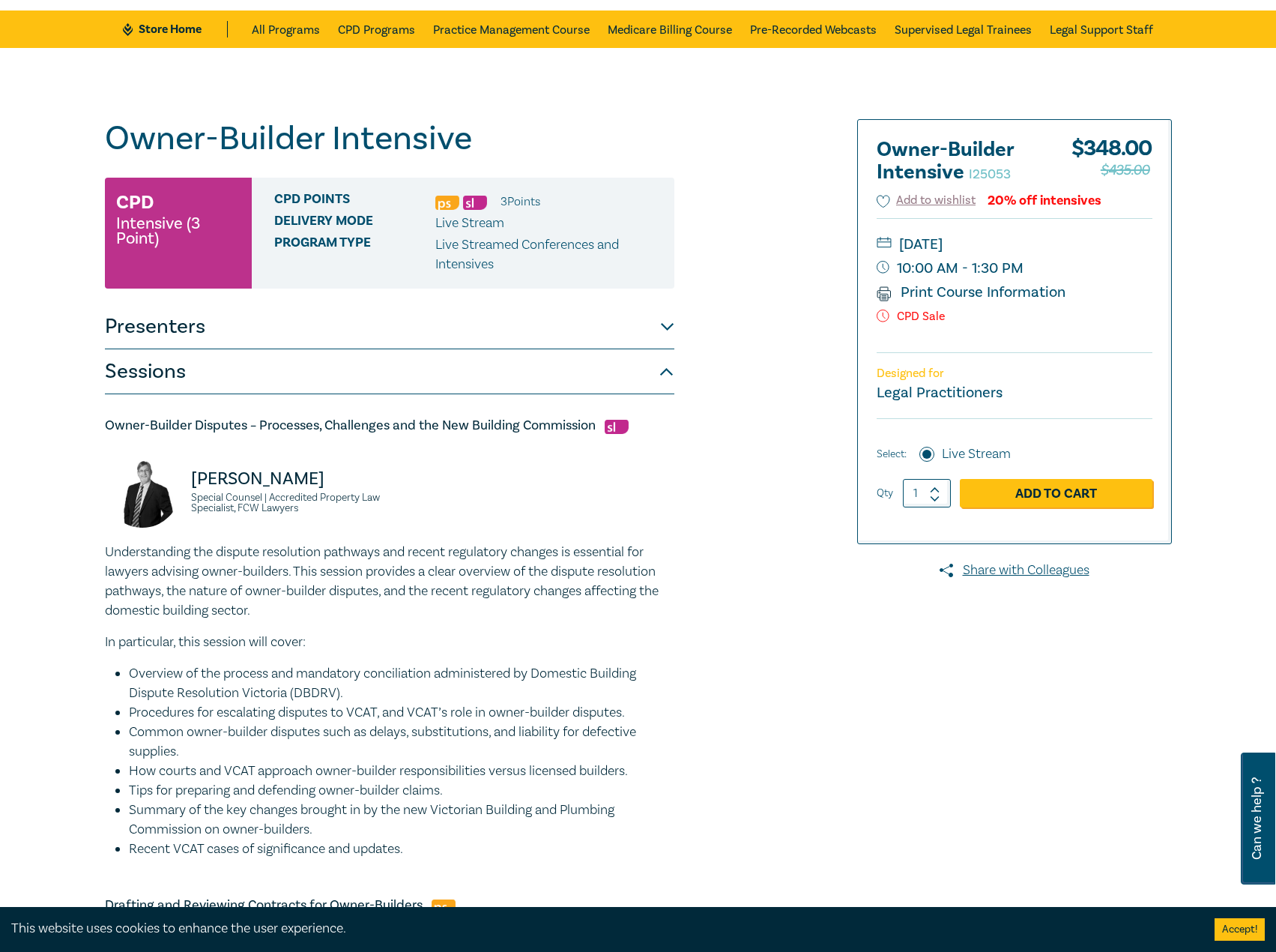
scroll to position [0, 0]
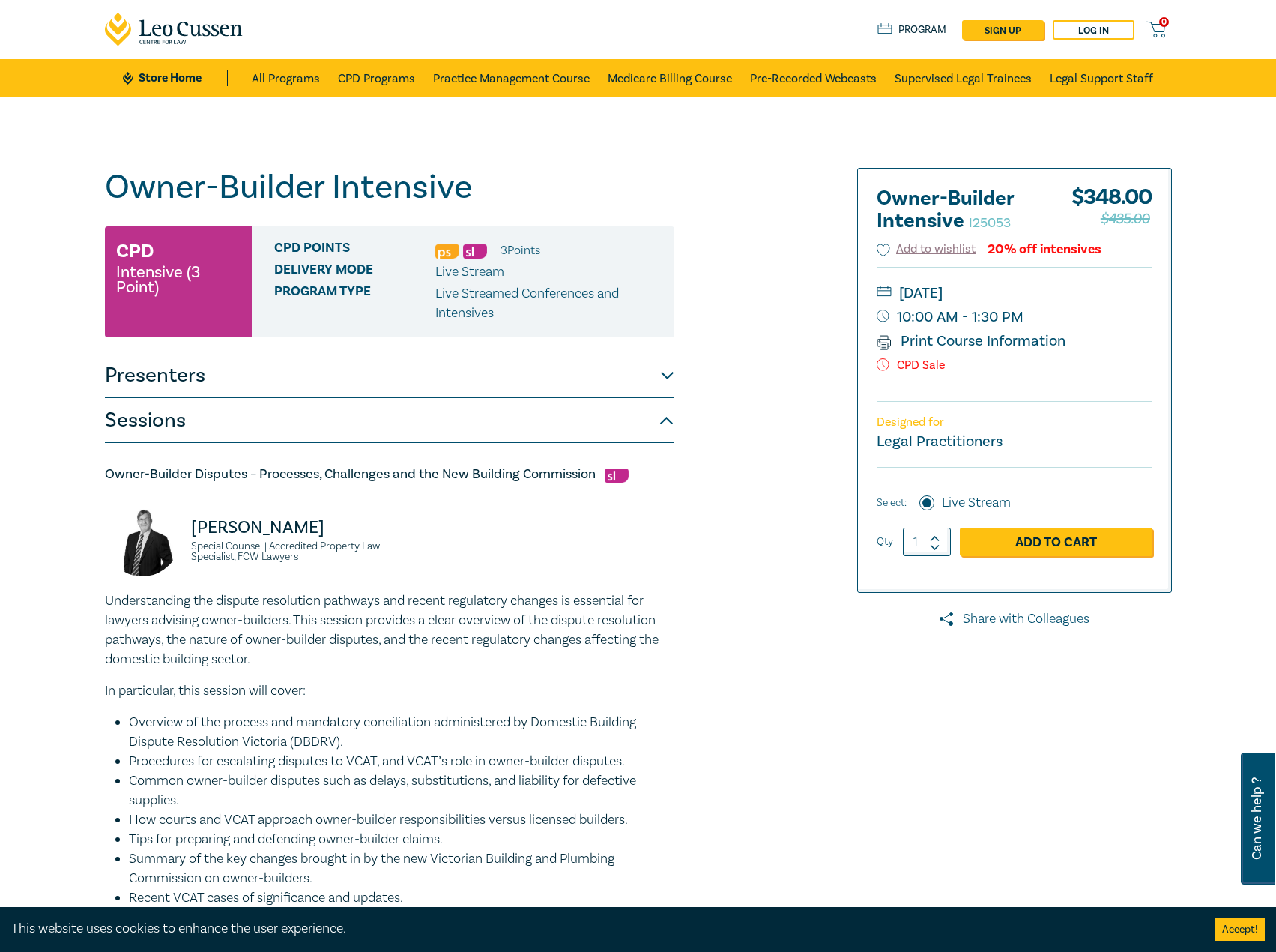
click at [498, 407] on button "Sessions" at bounding box center [390, 420] width 570 height 45
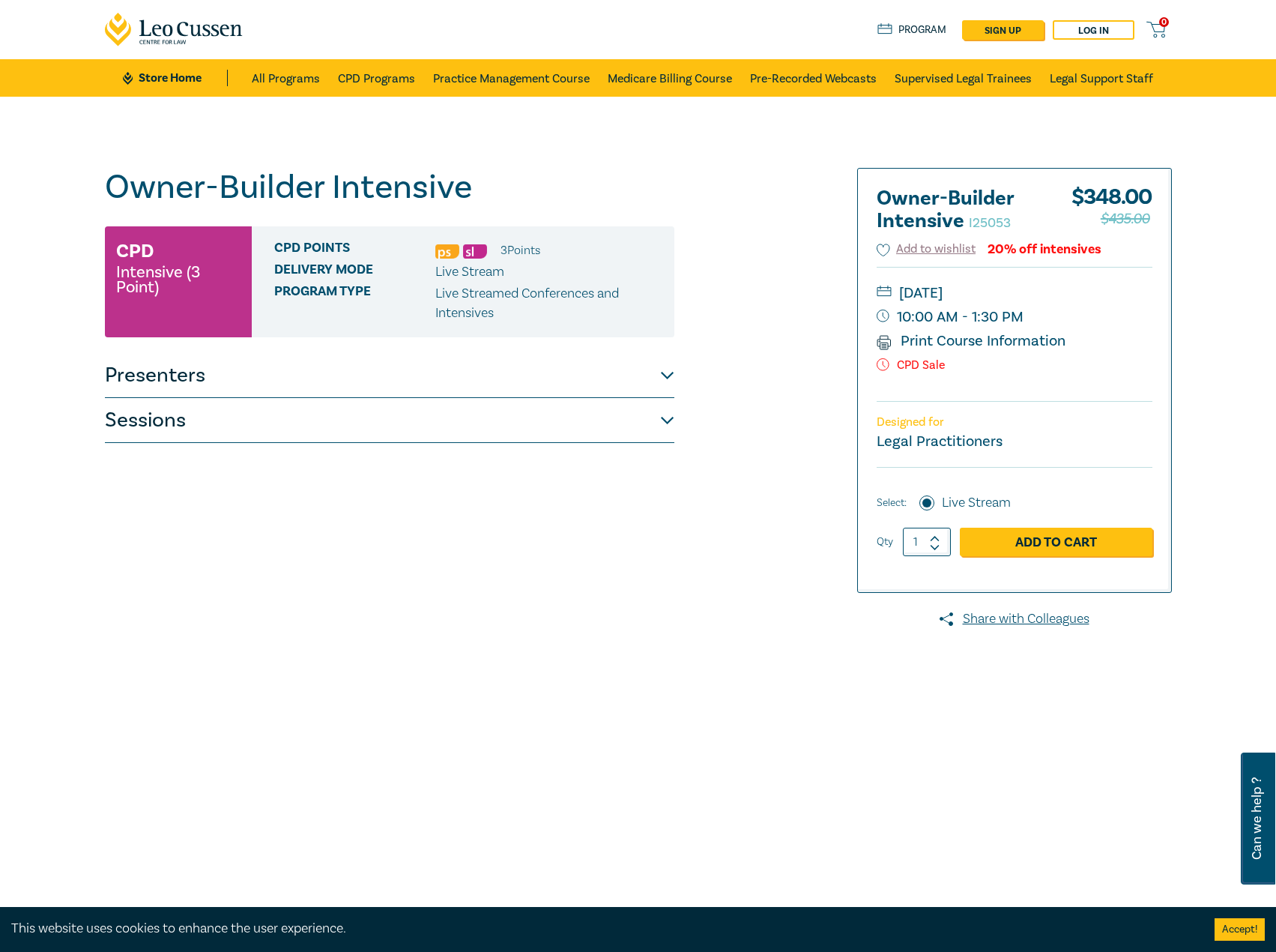
click at [526, 389] on button "Presenters" at bounding box center [390, 376] width 570 height 45
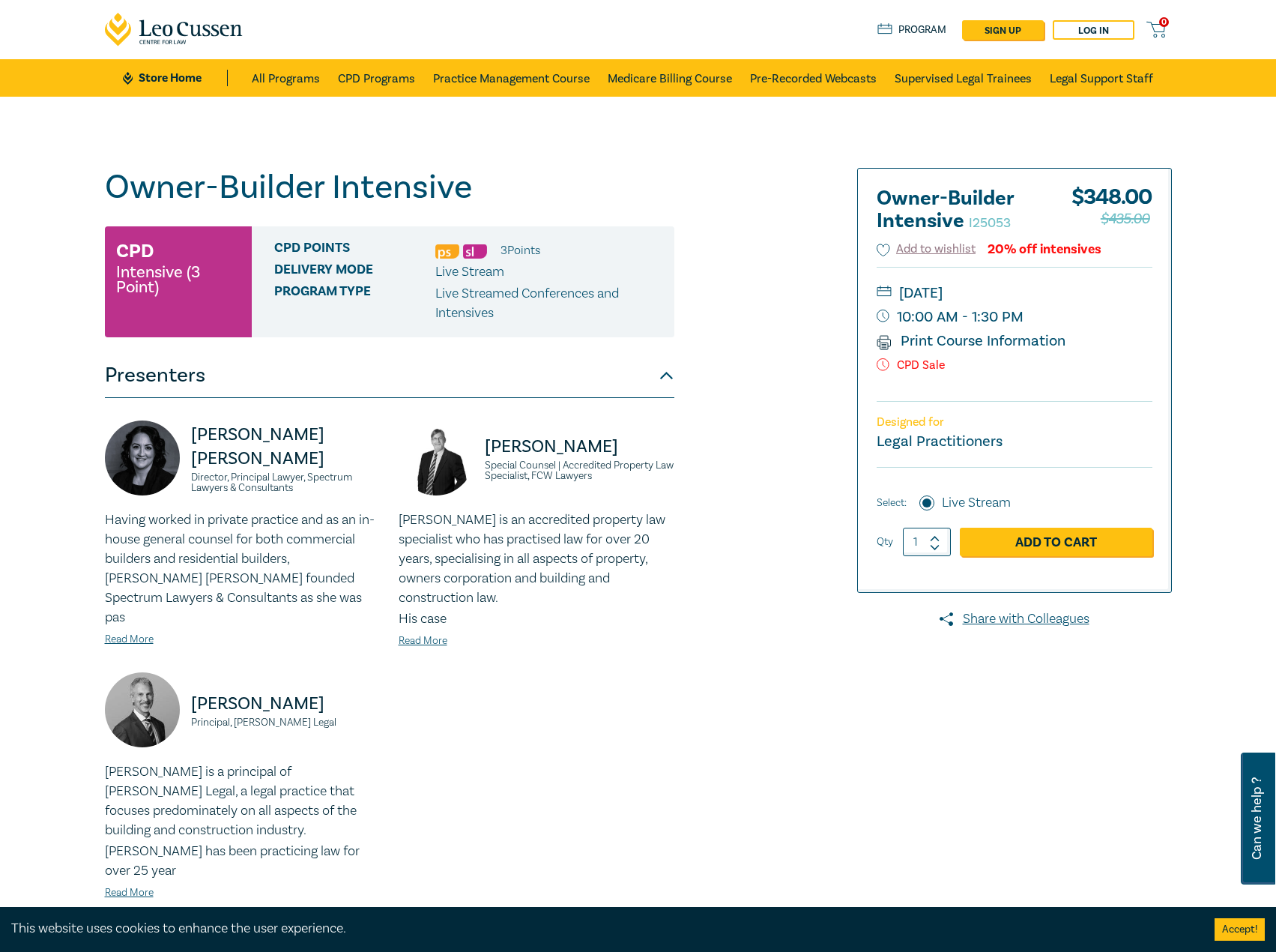
click at [423, 613] on div "[PERSON_NAME] is an accredited property law specialist who has practised law fo…" at bounding box center [537, 580] width 276 height 140
click at [420, 634] on link "Read More" at bounding box center [423, 640] width 49 height 14
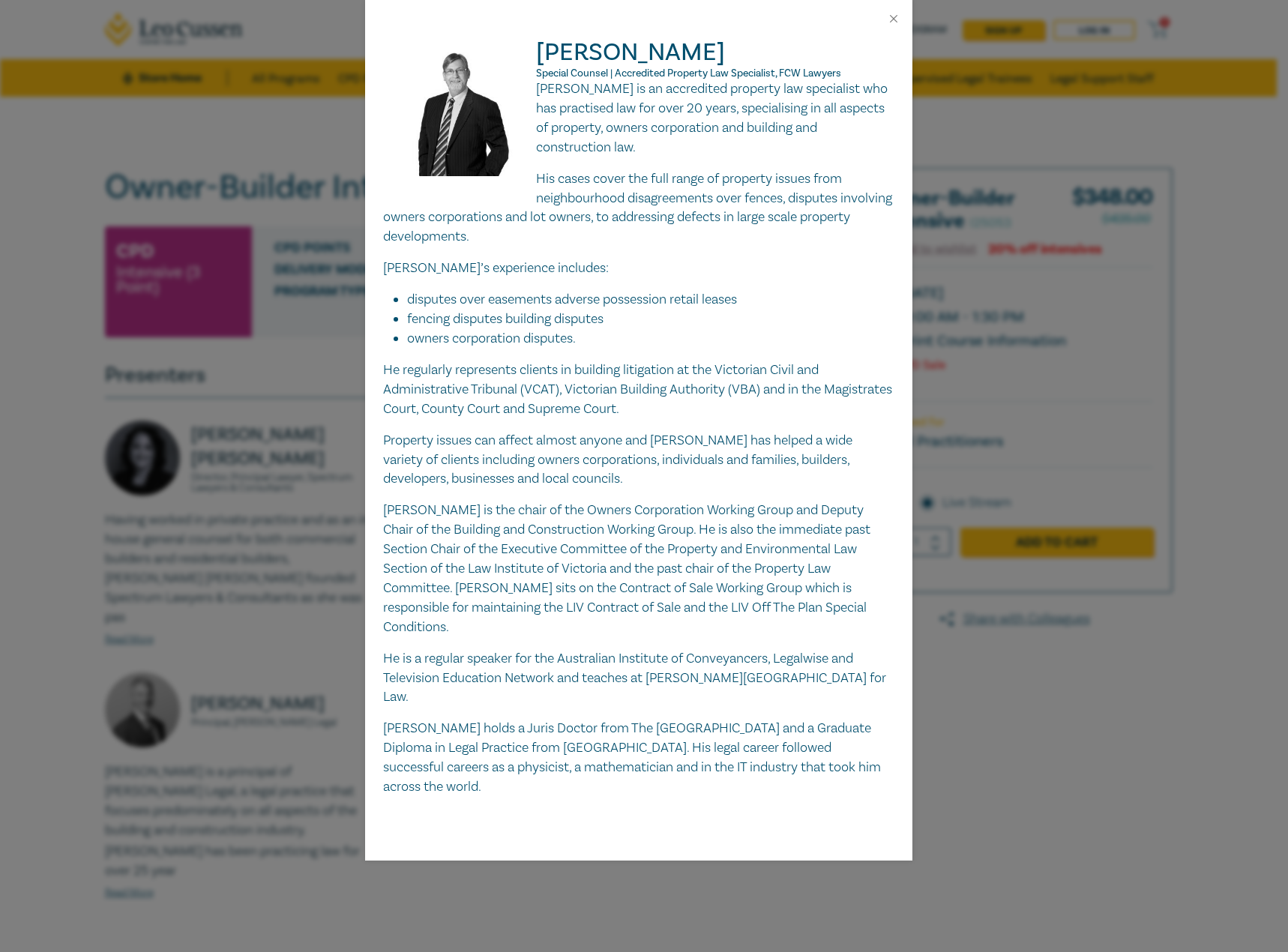
click at [893, 11] on div at bounding box center [638, 19] width 547 height 38
click at [889, 15] on button "Close" at bounding box center [893, 19] width 14 height 14
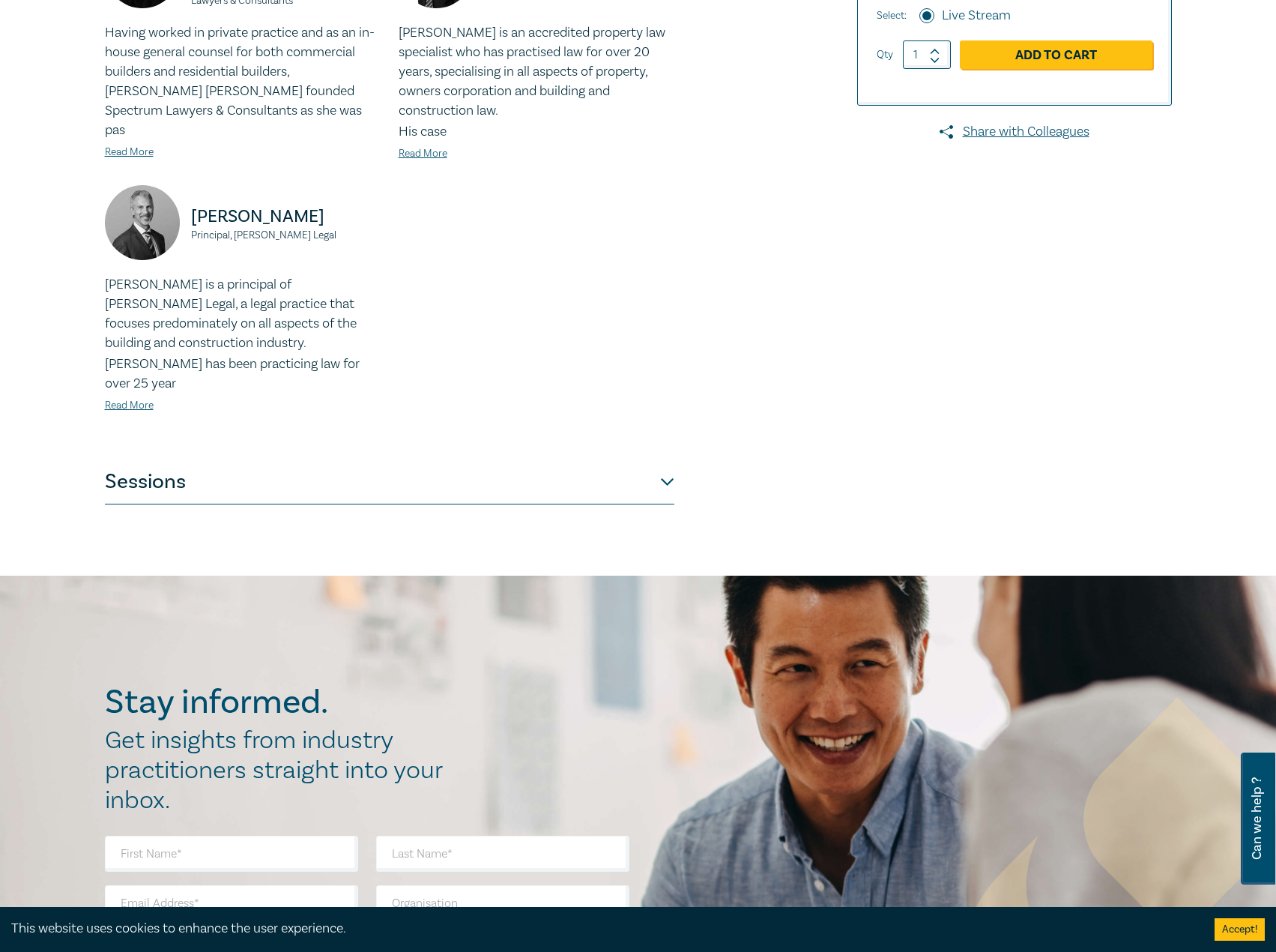
scroll to position [525, 0]
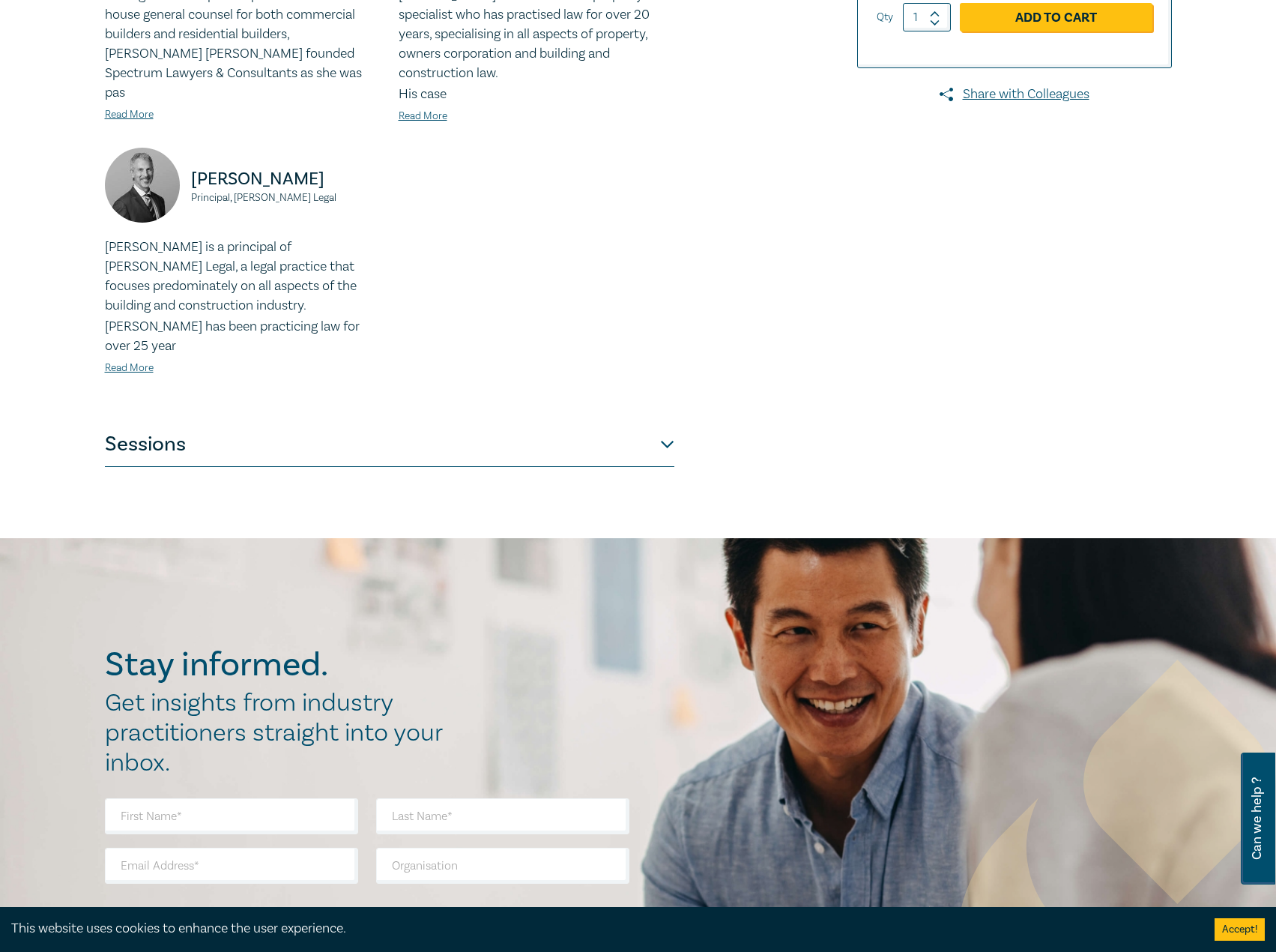
click at [320, 422] on button "Sessions" at bounding box center [390, 444] width 570 height 45
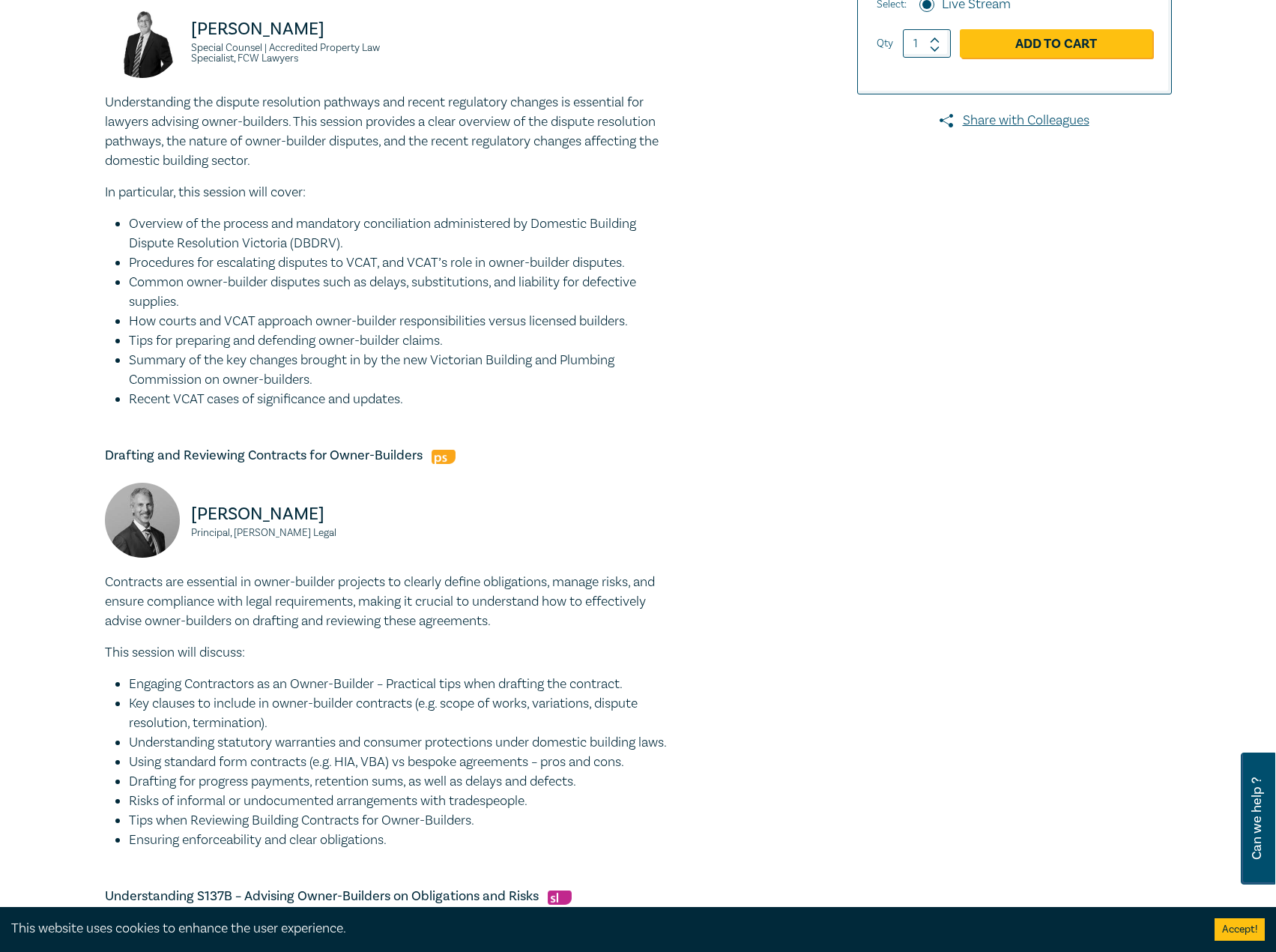
scroll to position [150, 0]
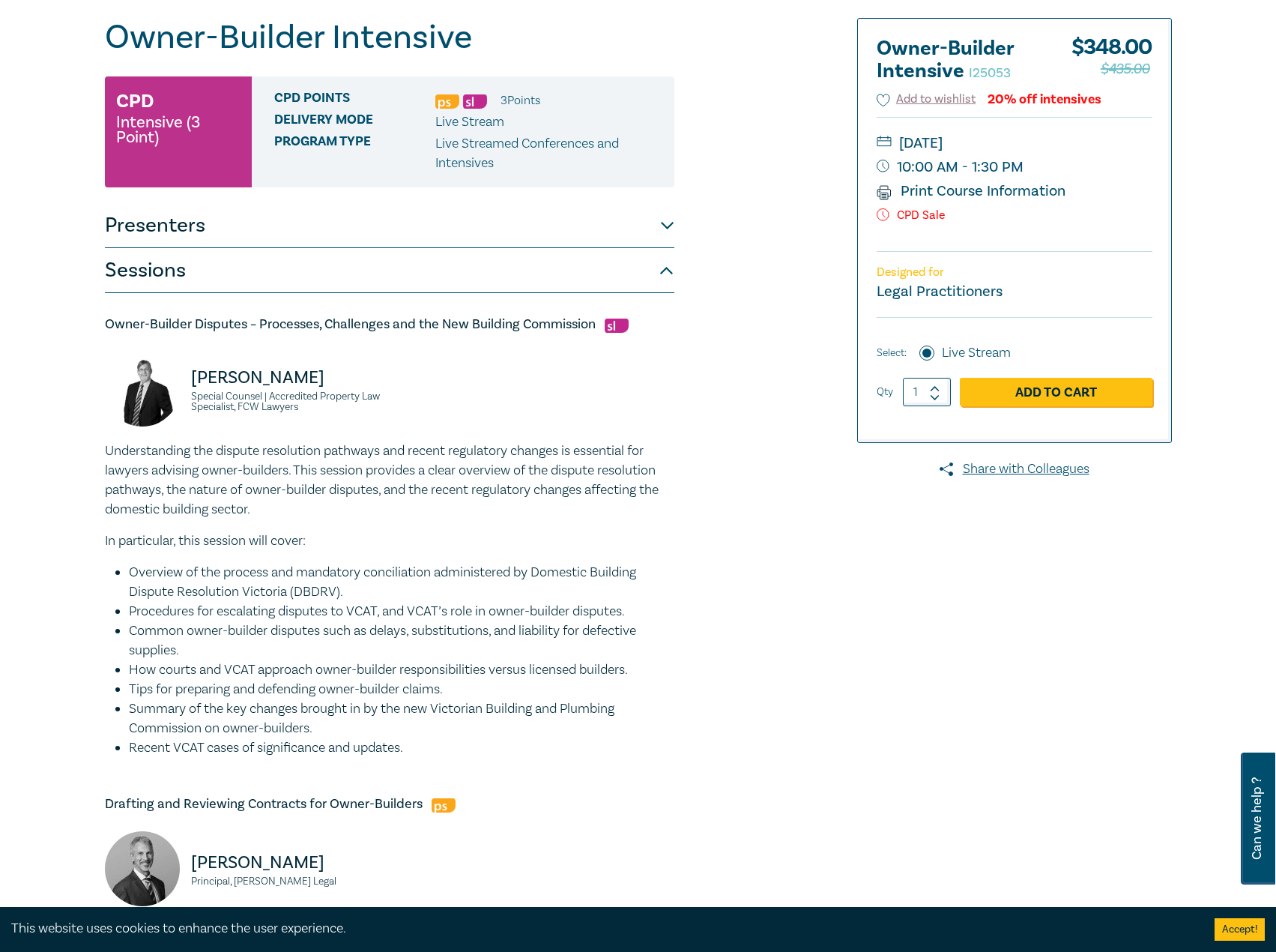
click at [261, 224] on button "Presenters" at bounding box center [390, 226] width 570 height 45
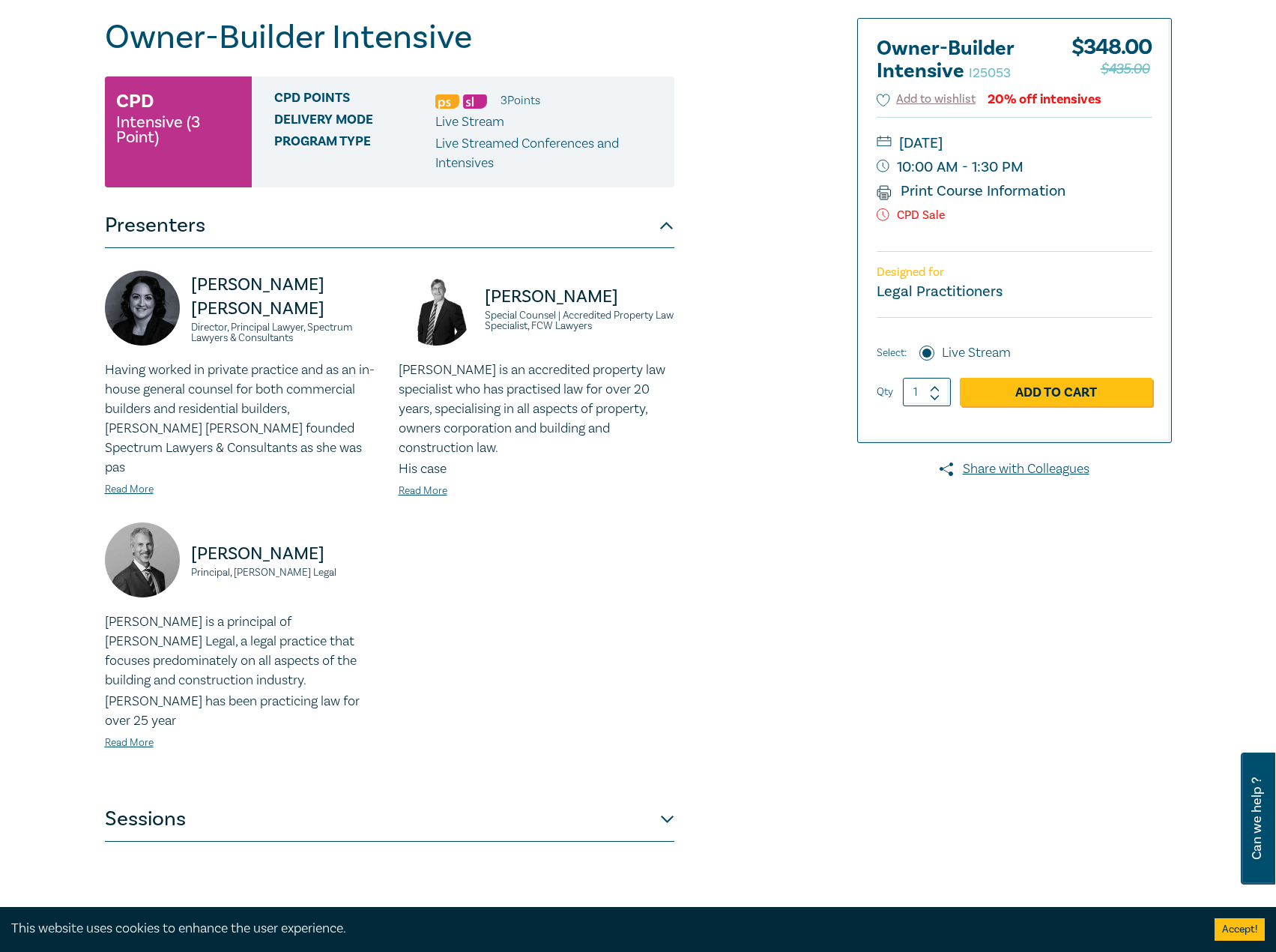
click at [141, 692] on div "[PERSON_NAME] is a principal of [PERSON_NAME] Legal, a legal practice that focu…" at bounding box center [242, 682] width 276 height 140
click at [130, 696] on div "[PERSON_NAME] is a principal of [PERSON_NAME] Legal, a legal practice that focu…" at bounding box center [242, 682] width 276 height 140
click at [126, 712] on div "[PERSON_NAME] is a principal of [PERSON_NAME] Legal, a legal practice that focu…" at bounding box center [242, 682] width 276 height 140
click at [141, 736] on link "Read More" at bounding box center [129, 742] width 49 height 14
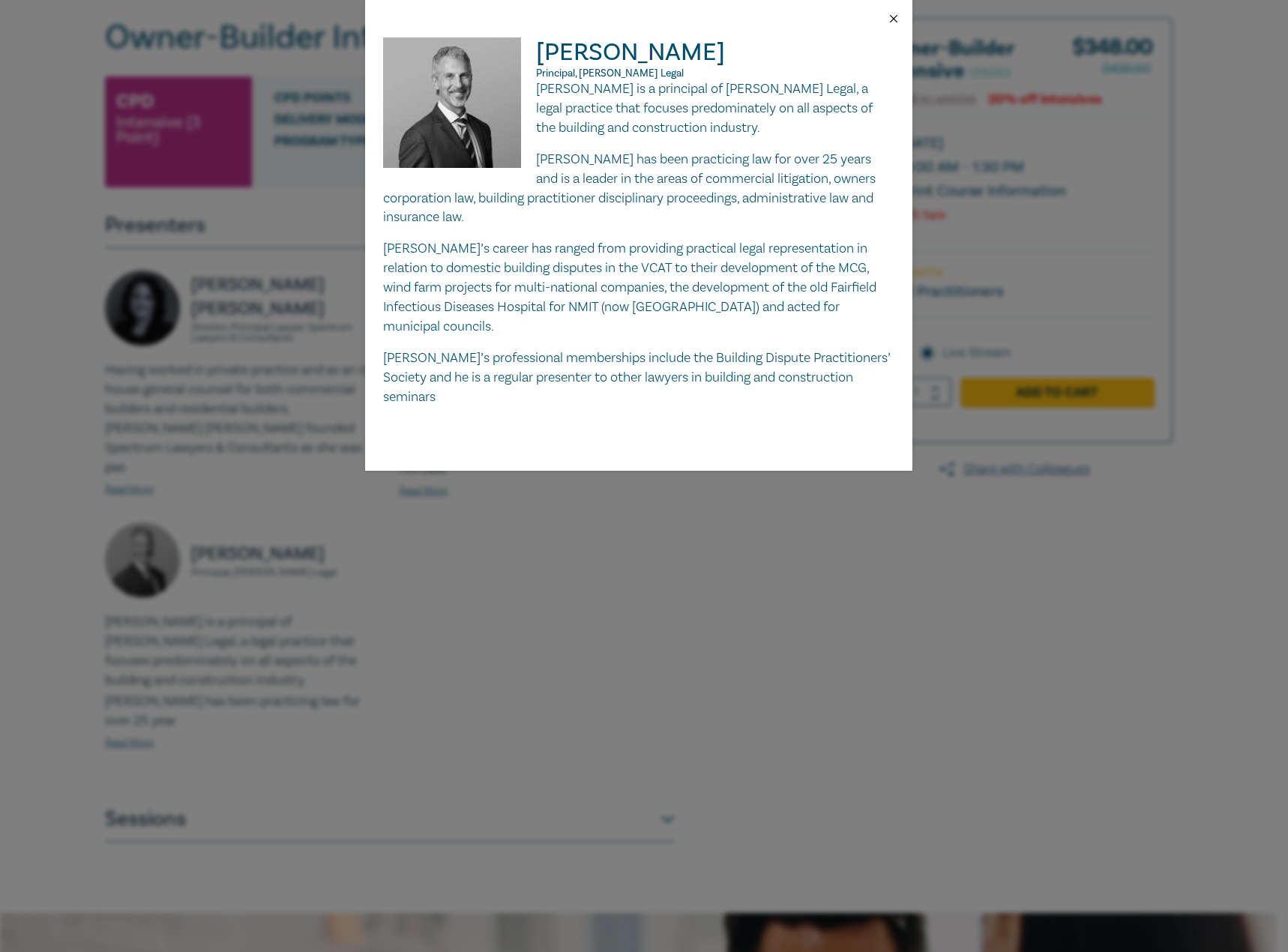
click at [893, 20] on button "Close" at bounding box center [893, 19] width 14 height 14
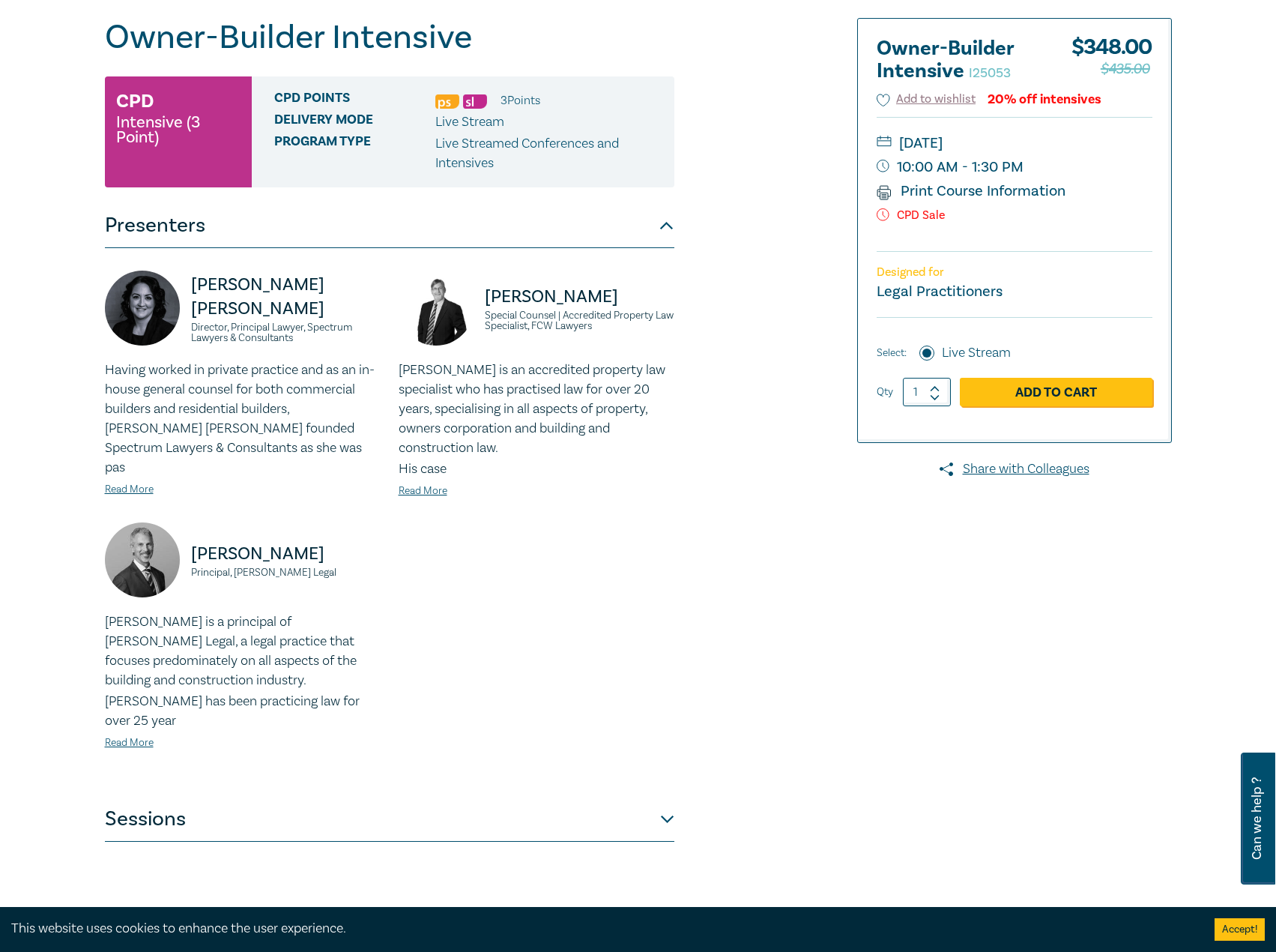
click at [596, 797] on button "Sessions" at bounding box center [390, 819] width 570 height 45
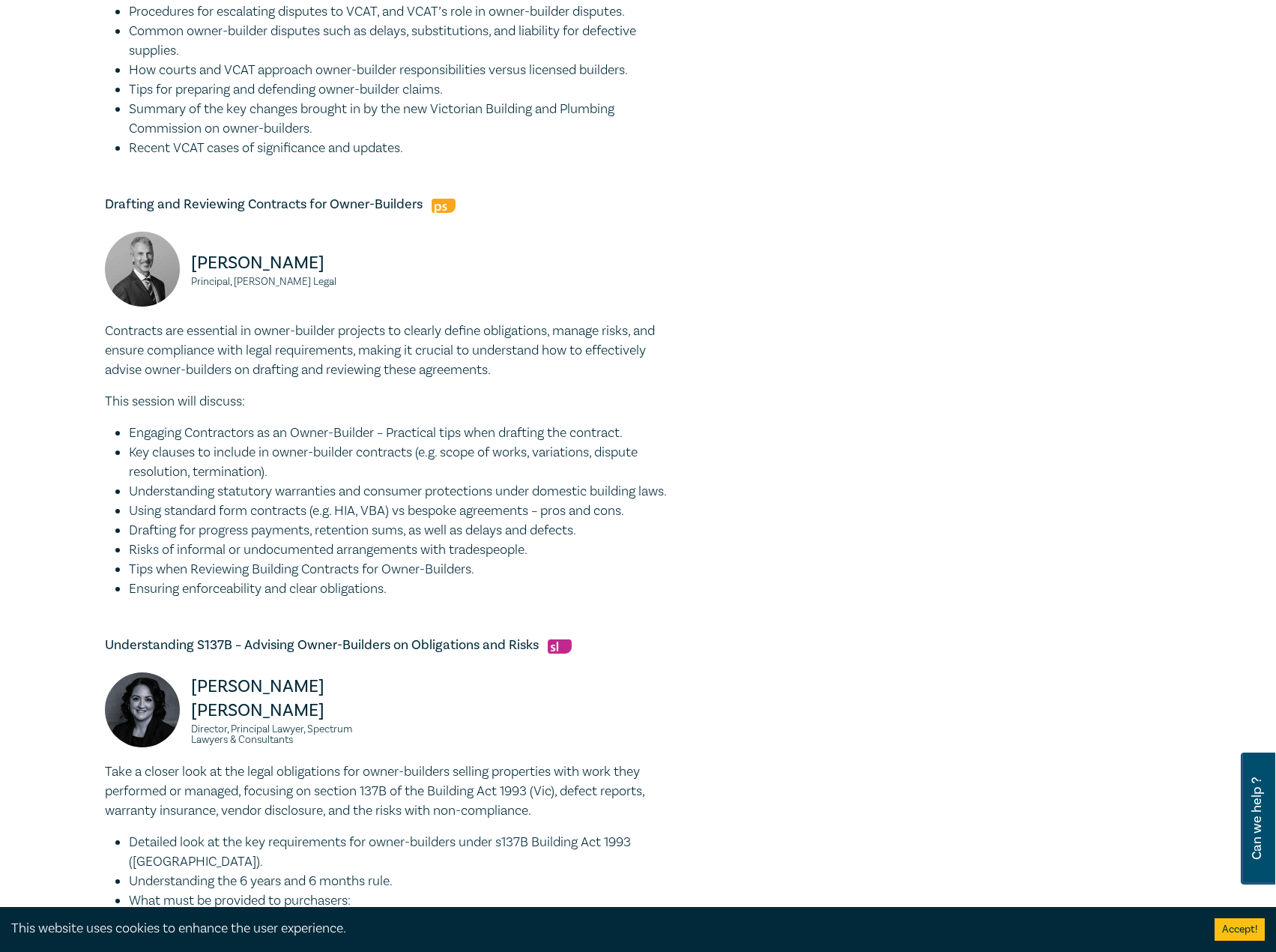
scroll to position [375, 0]
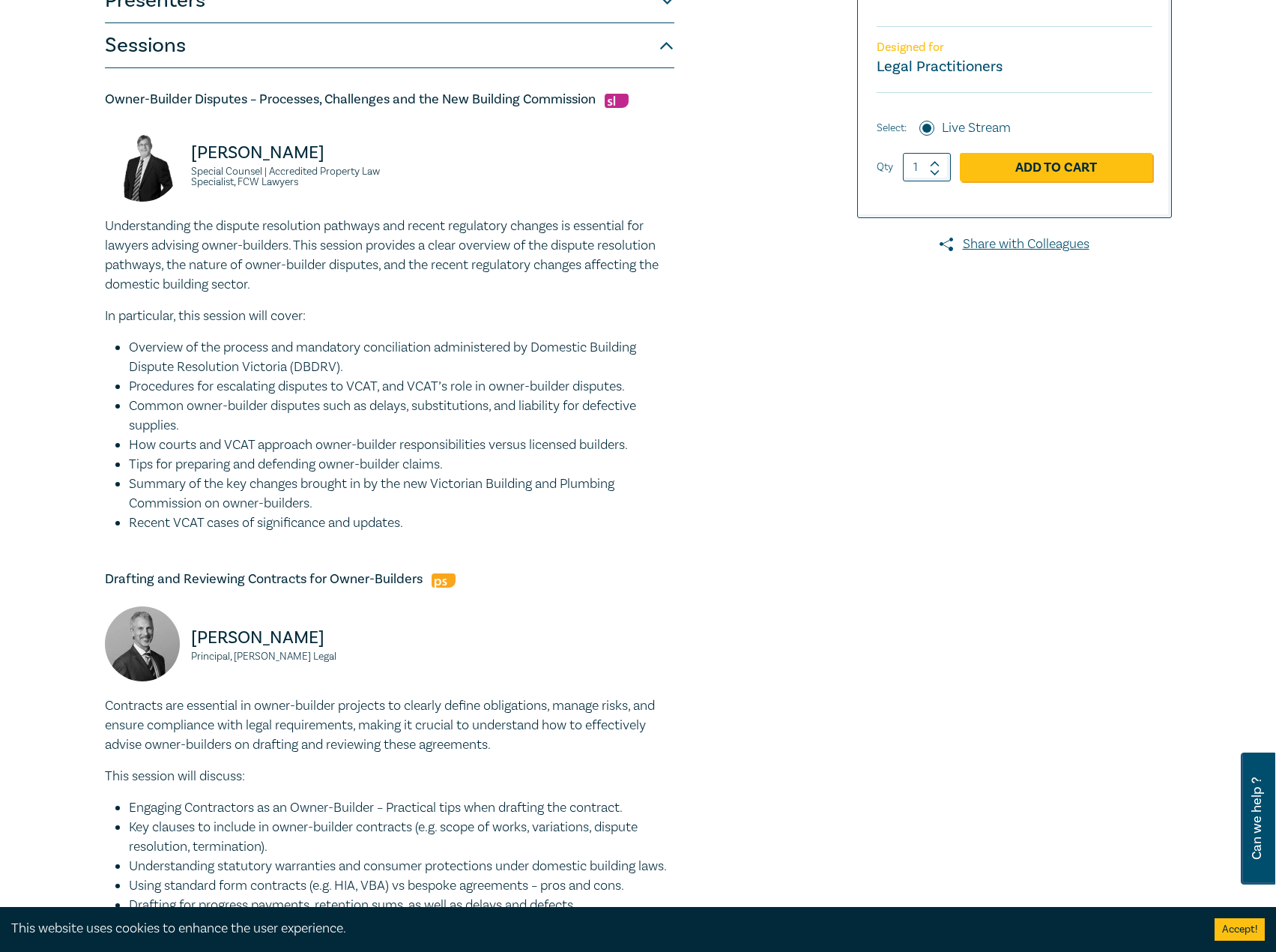
click at [158, 163] on img at bounding box center [142, 164] width 75 height 75
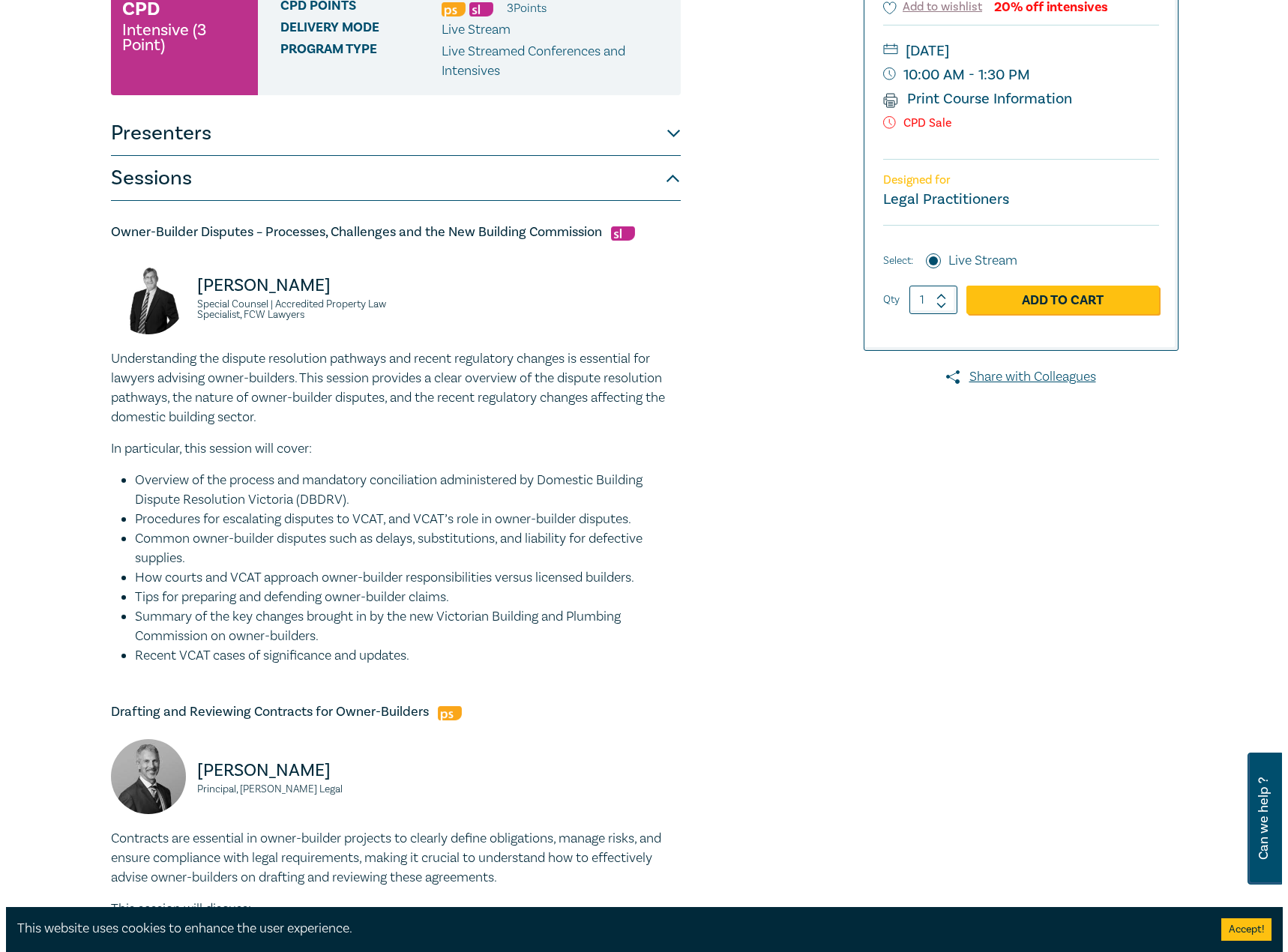
scroll to position [0, 0]
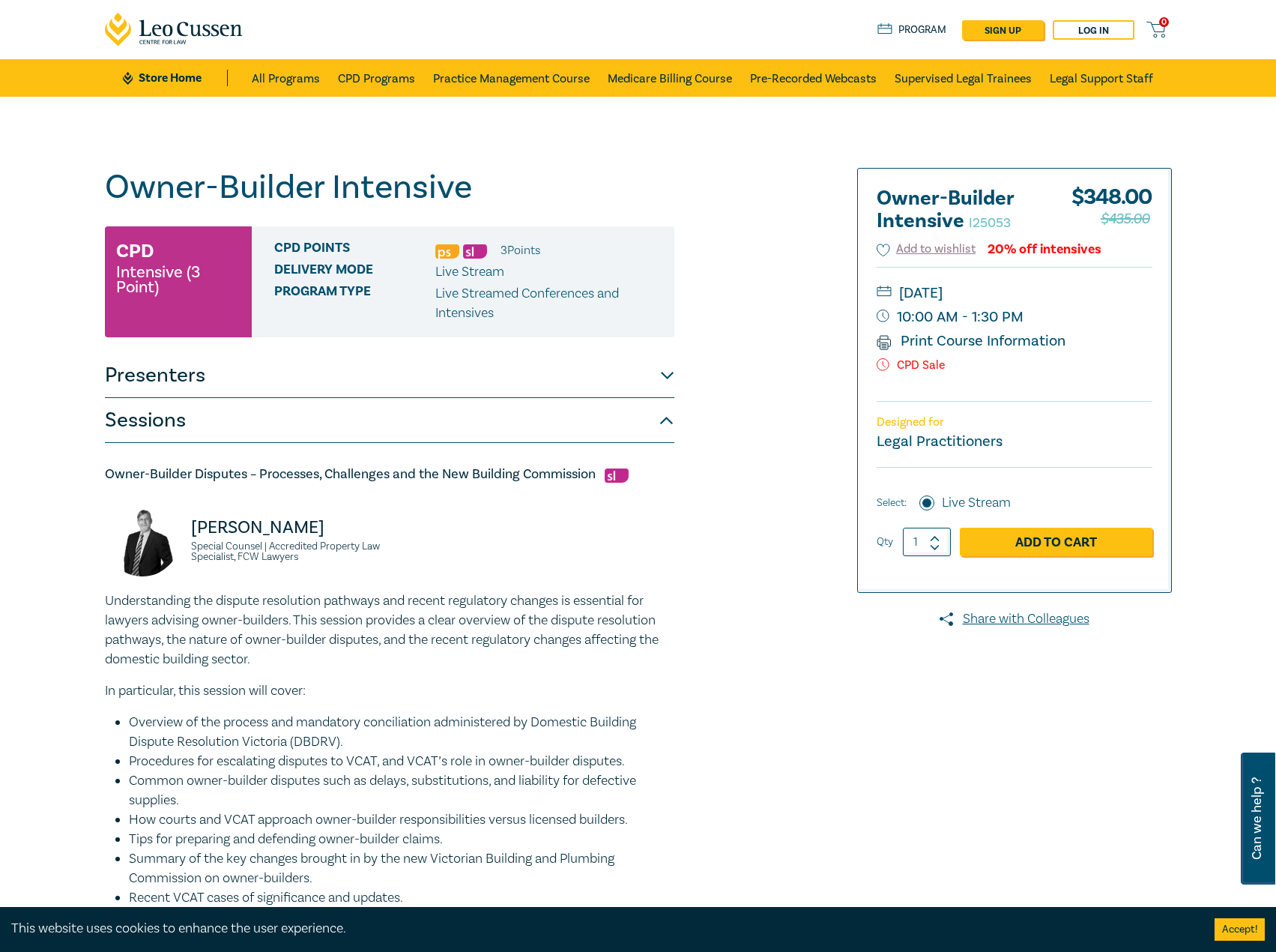
click at [533, 387] on button "Presenters" at bounding box center [390, 376] width 570 height 45
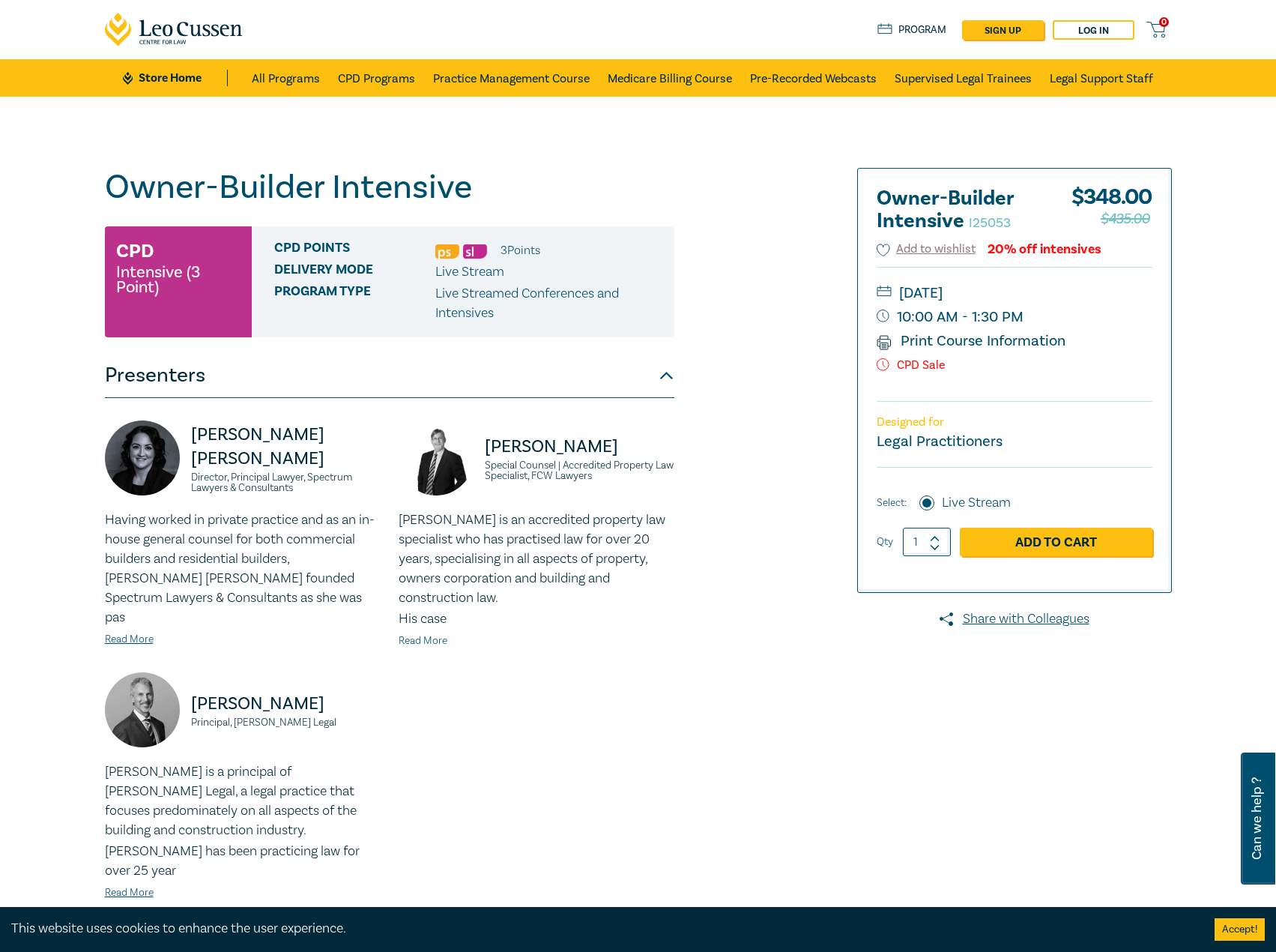
click at [424, 634] on link "Read More" at bounding box center [423, 640] width 49 height 14
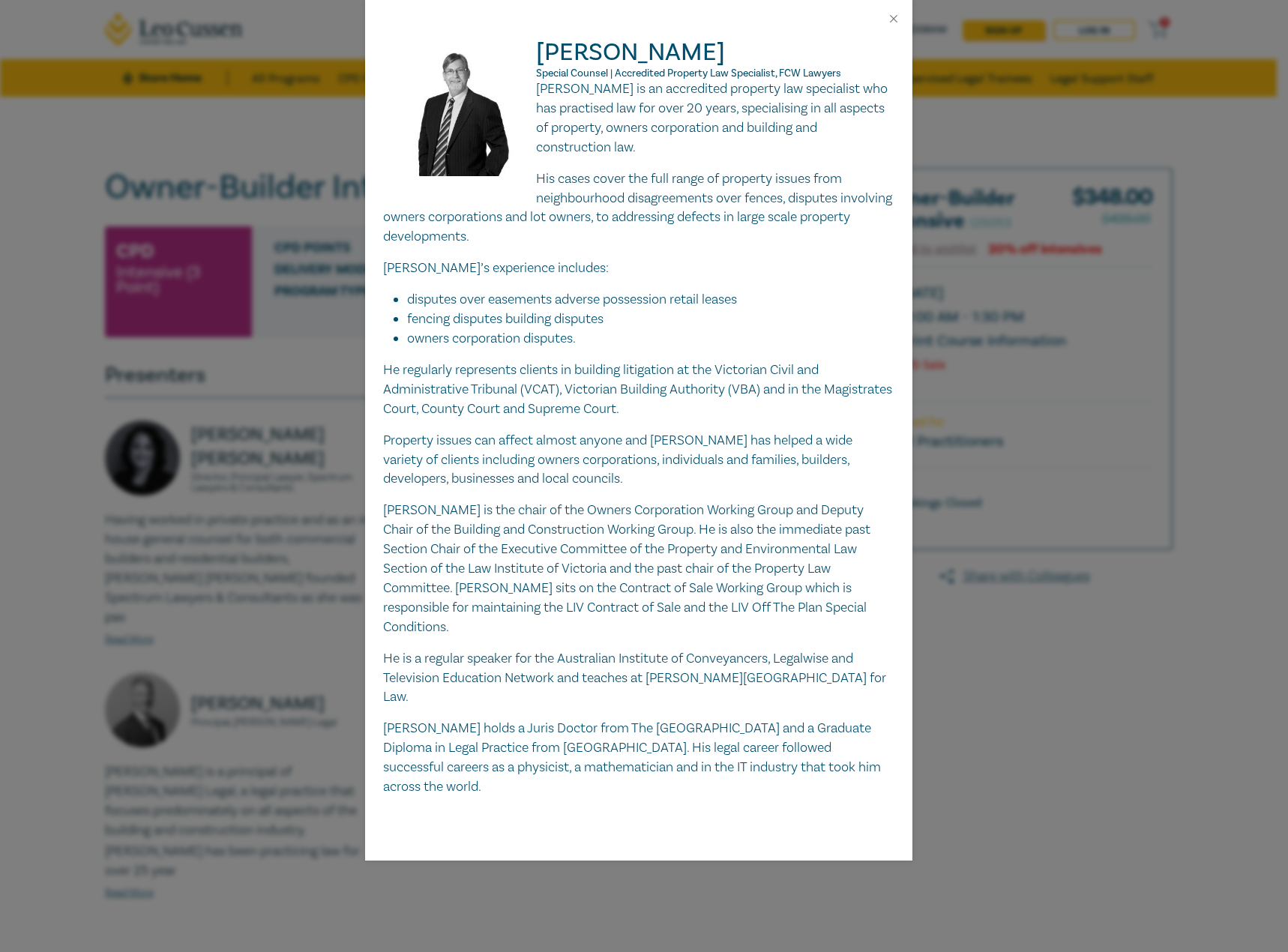
click at [500, 160] on img at bounding box center [460, 115] width 154 height 154
click at [291, 496] on div "[PERSON_NAME] Special Counsel | Accredited Property Law Specialist, FCW Lawyers…" at bounding box center [644, 476] width 1288 height 952
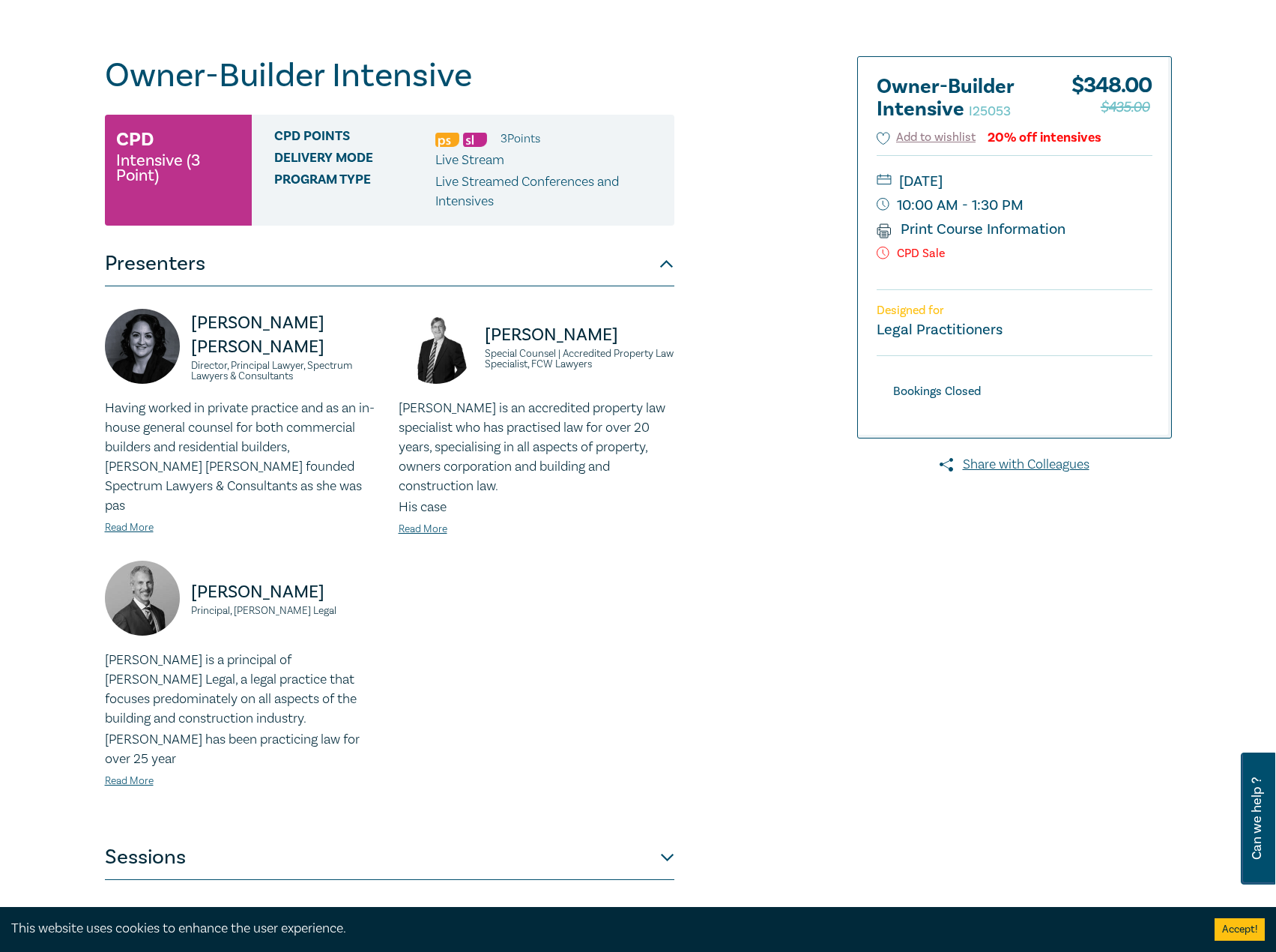
scroll to position [450, 0]
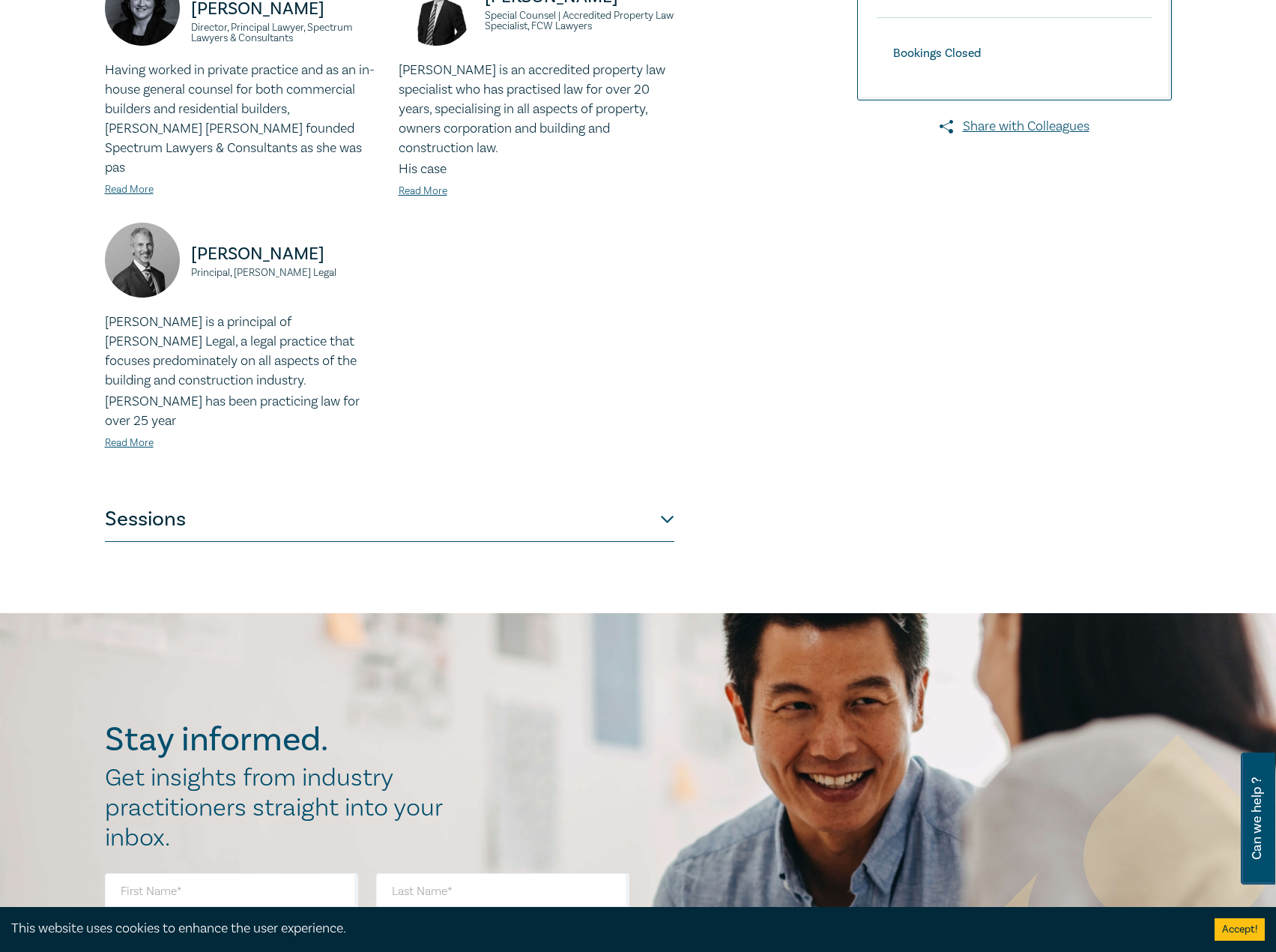
click at [292, 497] on button "Sessions" at bounding box center [390, 519] width 570 height 45
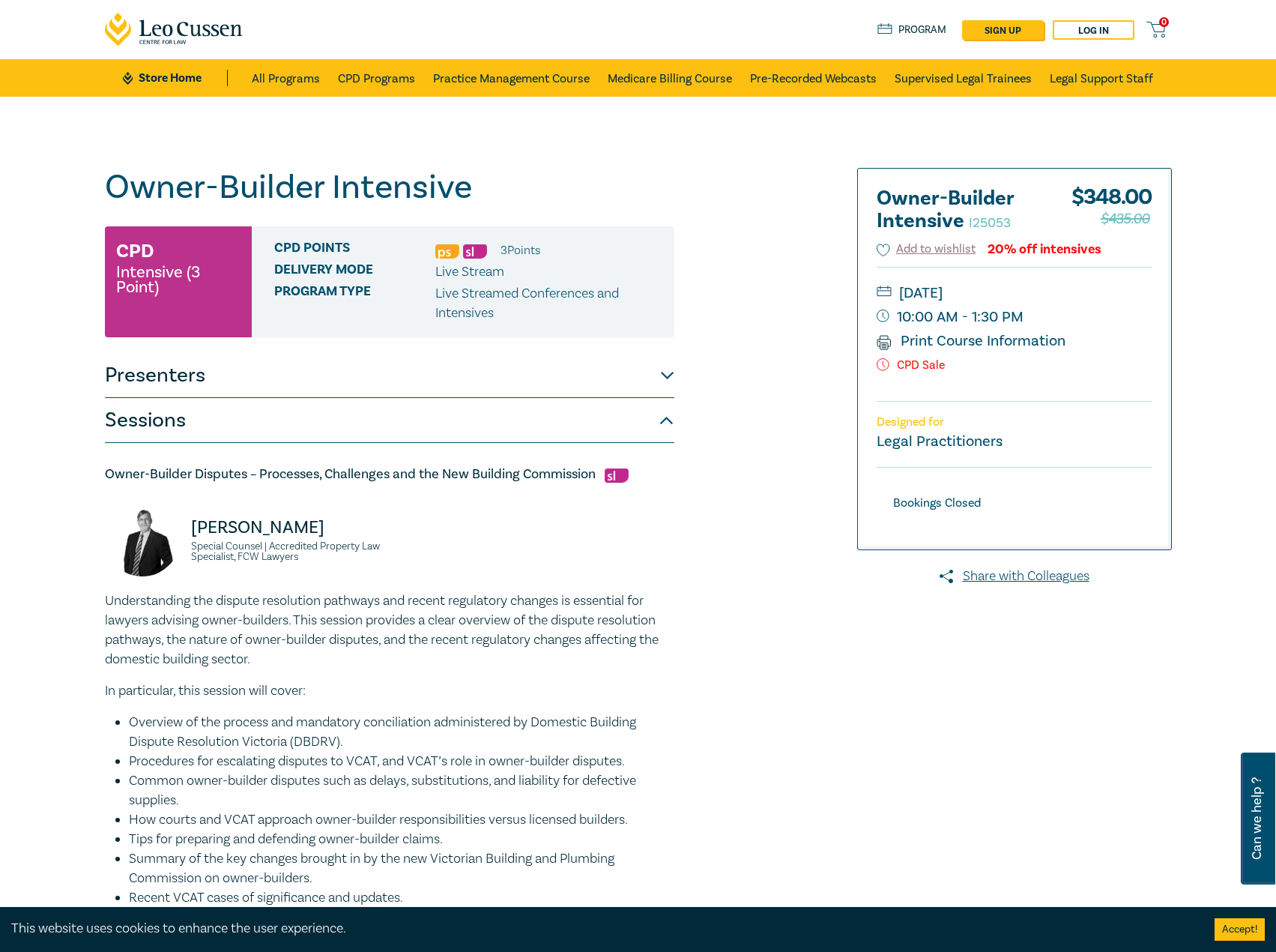
scroll to position [150, 0]
